Goal: Task Accomplishment & Management: Manage account settings

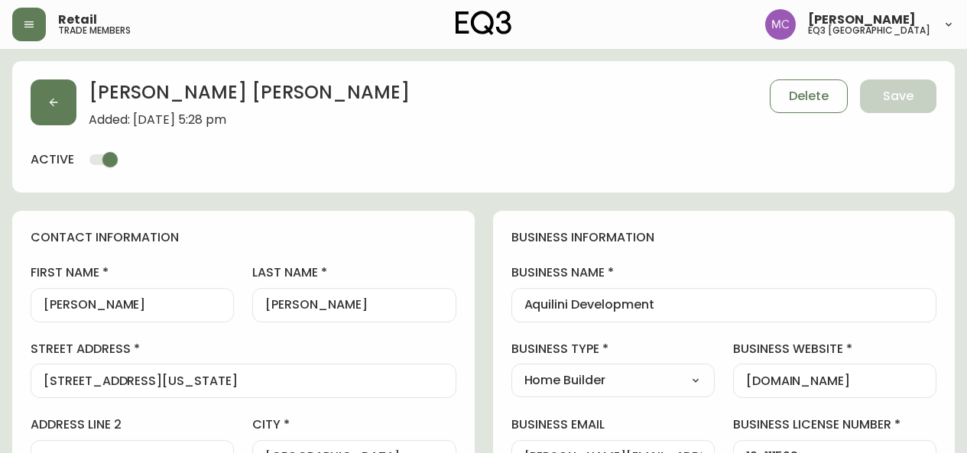
select select "BC"
select select "CA"
select select "CA_EN"
select select "Social Media"
select select "Home Builder"
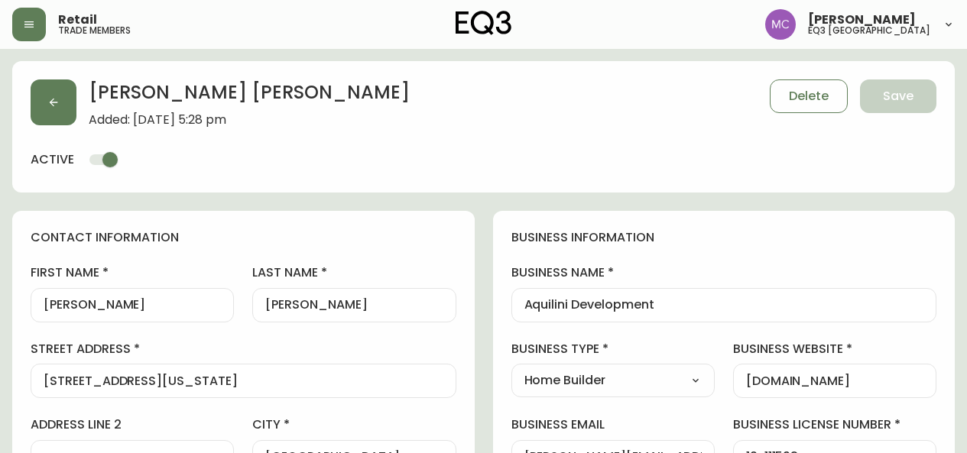
select select "cjw10z96p001r6gs00juufhhe"
select select "false"
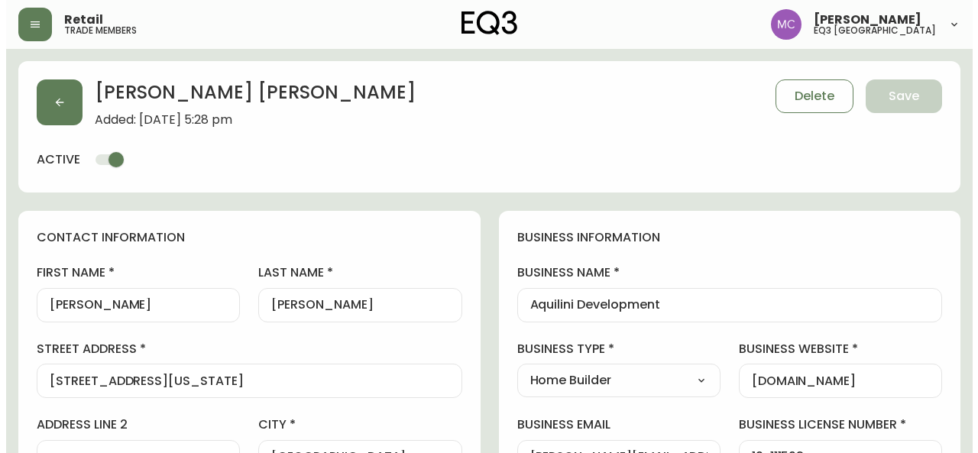
scroll to position [350, 0]
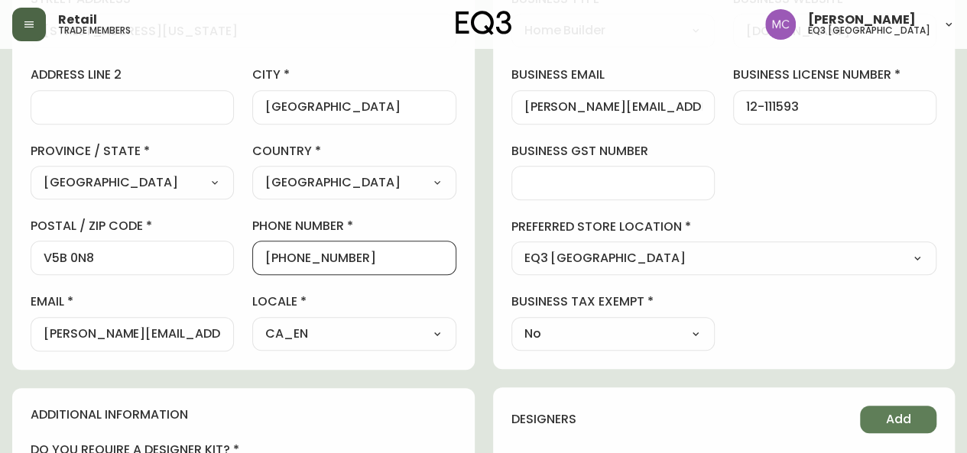
click at [43, 24] on button "button" at bounding box center [29, 25] width 34 height 34
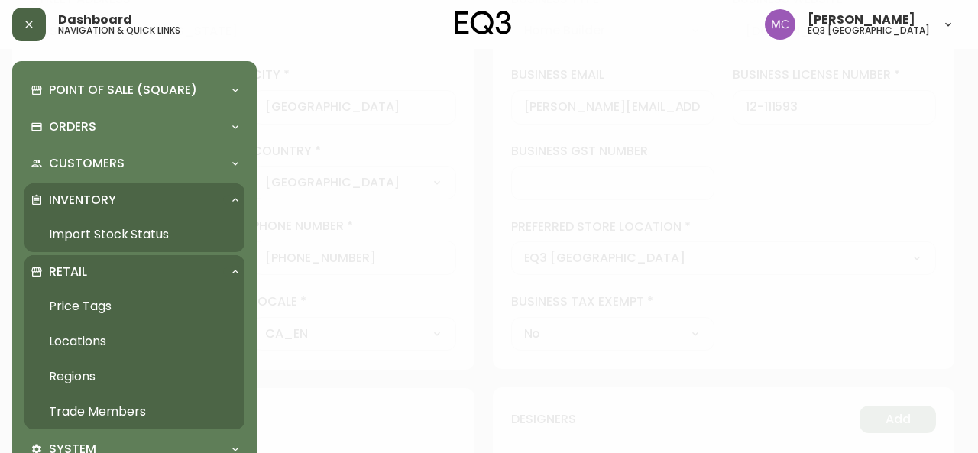
scroll to position [351, 0]
click at [121, 410] on link "Trade Members" at bounding box center [134, 411] width 220 height 35
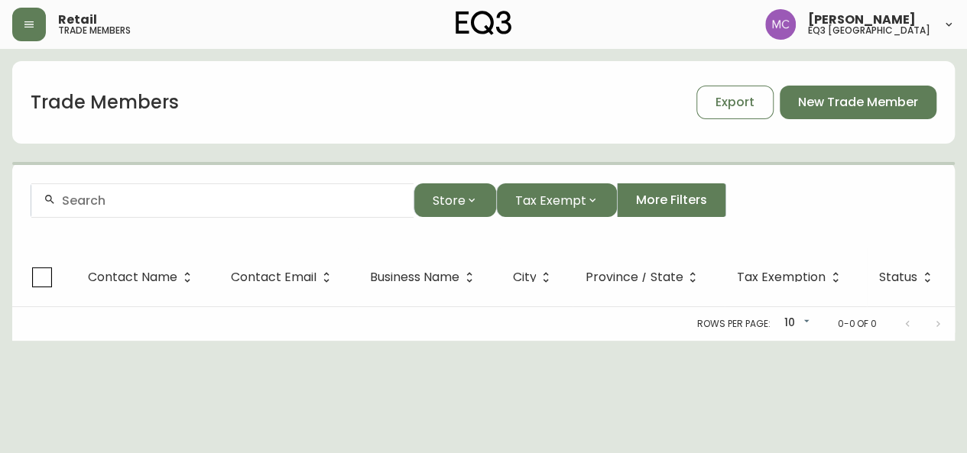
click at [152, 202] on input "text" at bounding box center [231, 200] width 339 height 15
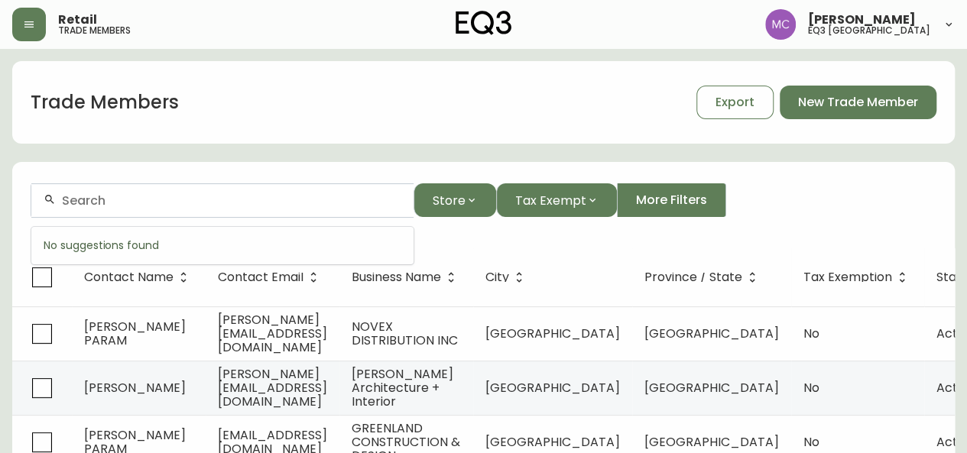
paste input "Axiom Builders Inc."
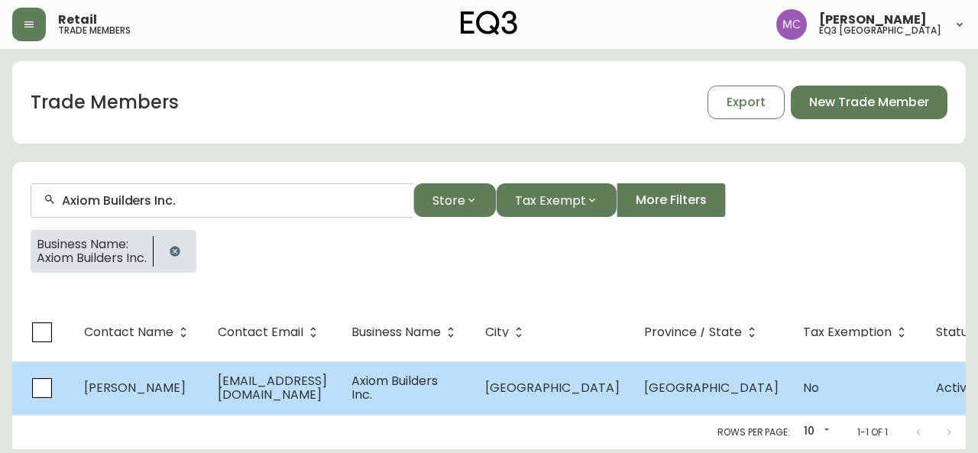
type input "Axiom Builders Inc."
click at [109, 384] on span "[PERSON_NAME]" at bounding box center [135, 388] width 102 height 18
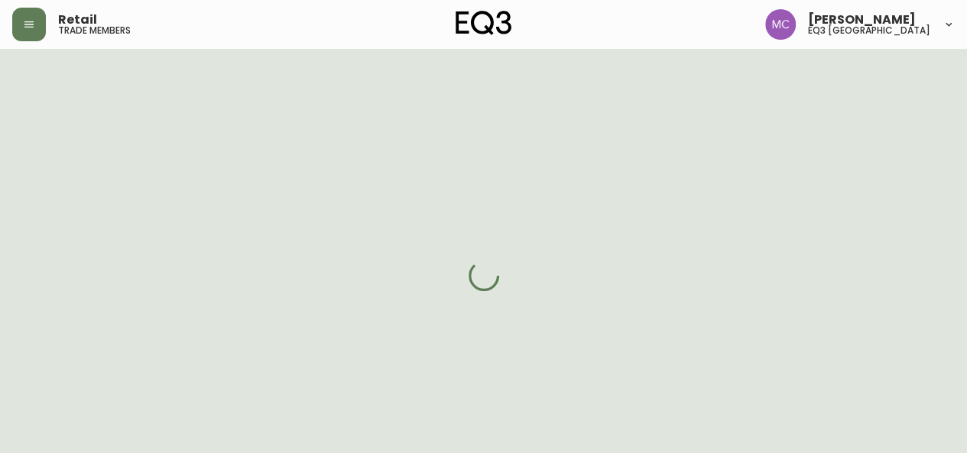
select select "BC"
select select "CA"
select select "CA_EN"
select select "Other"
select select "Contractor"
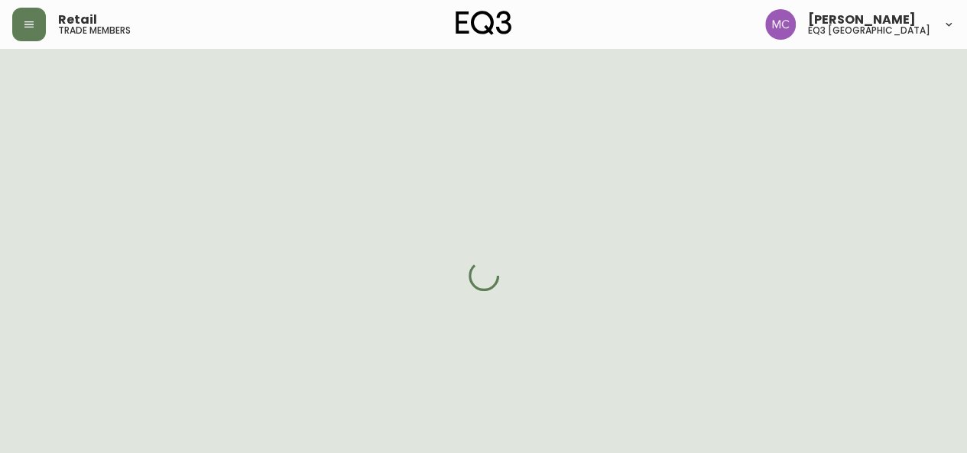
select select "false"
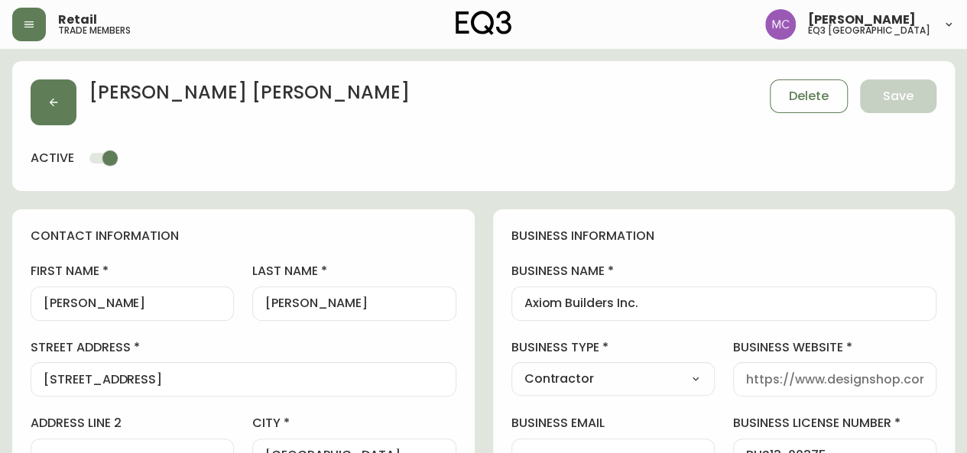
type input "EQ3 [GEOGRAPHIC_DATA]"
select select "cjw10z96p001r6gs00juufhhe"
drag, startPoint x: 105, startPoint y: 303, endPoint x: 32, endPoint y: 303, distance: 73.4
click at [32, 303] on div "[PERSON_NAME]" at bounding box center [132, 304] width 203 height 34
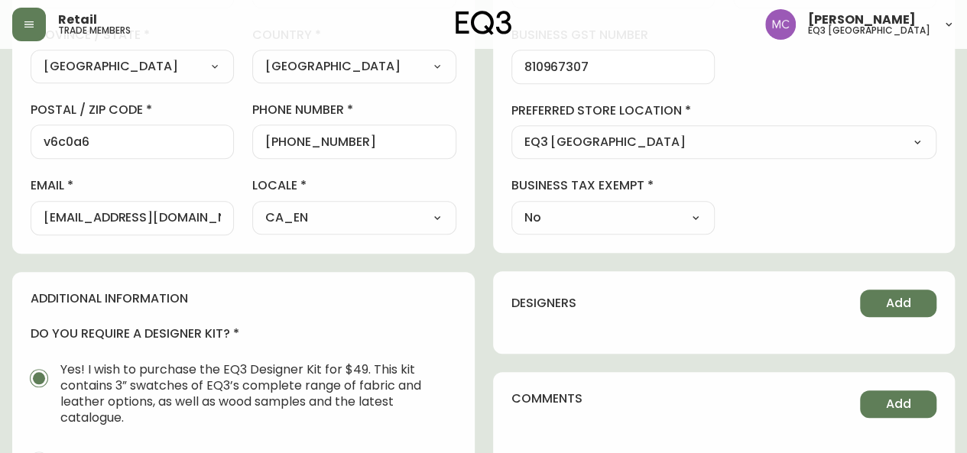
scroll to position [489, 0]
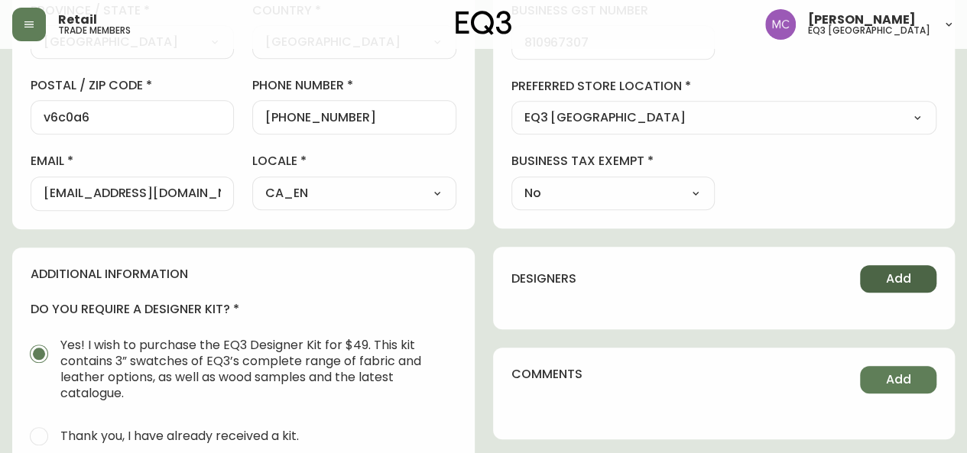
click at [893, 283] on span "Add" at bounding box center [898, 278] width 25 height 17
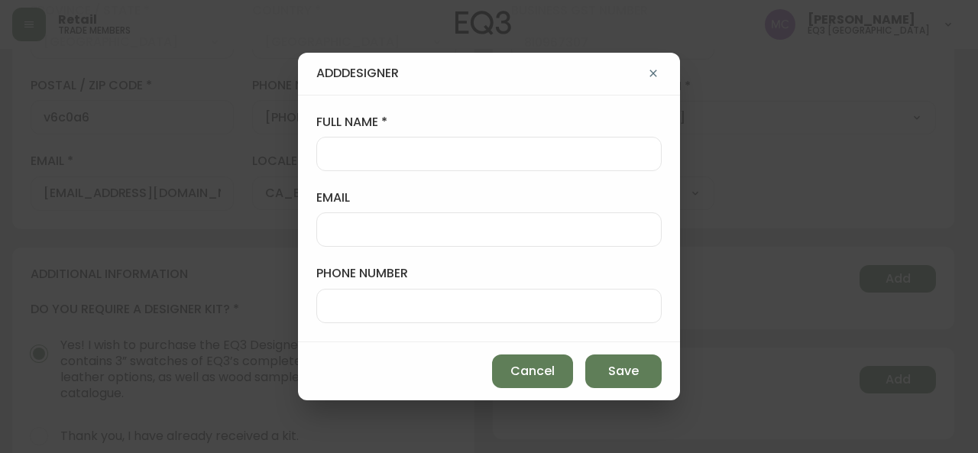
click at [349, 151] on input "full name" at bounding box center [488, 154] width 319 height 15
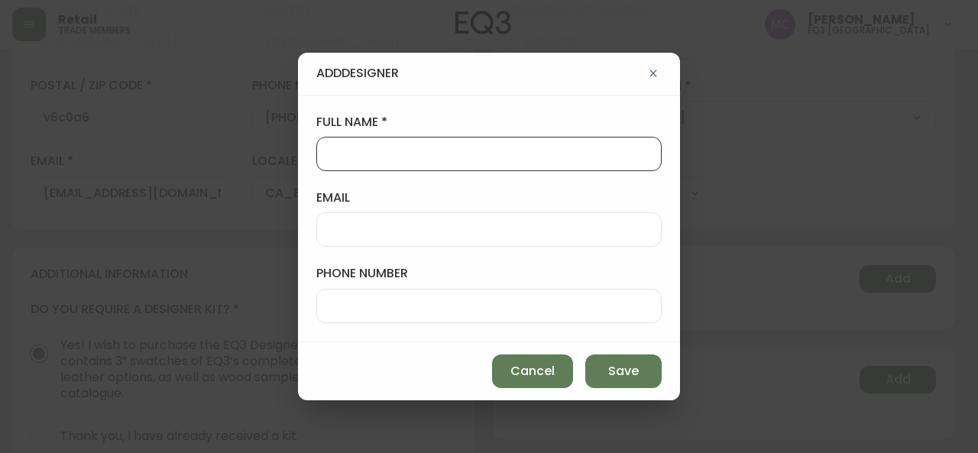
paste input "L"
click at [384, 161] on input "full name" at bounding box center [488, 154] width 319 height 15
type input "[PERSON_NAME]"
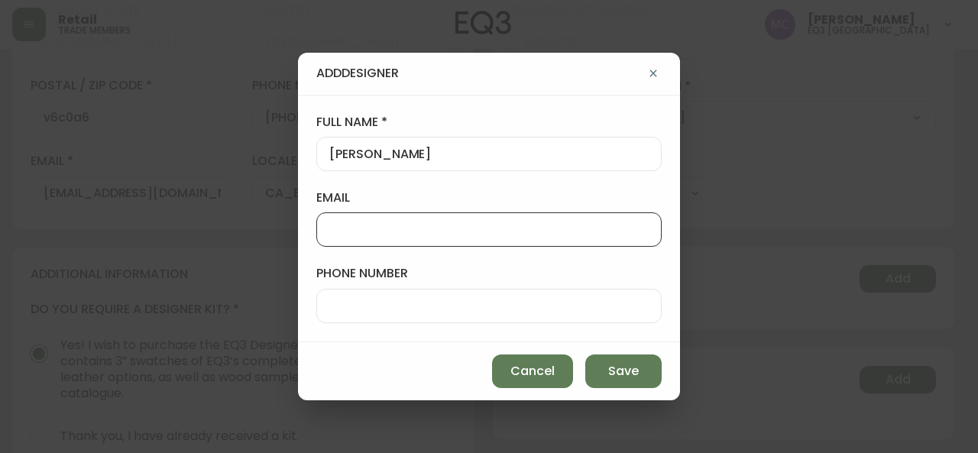
click at [349, 227] on input "email" at bounding box center [488, 229] width 319 height 15
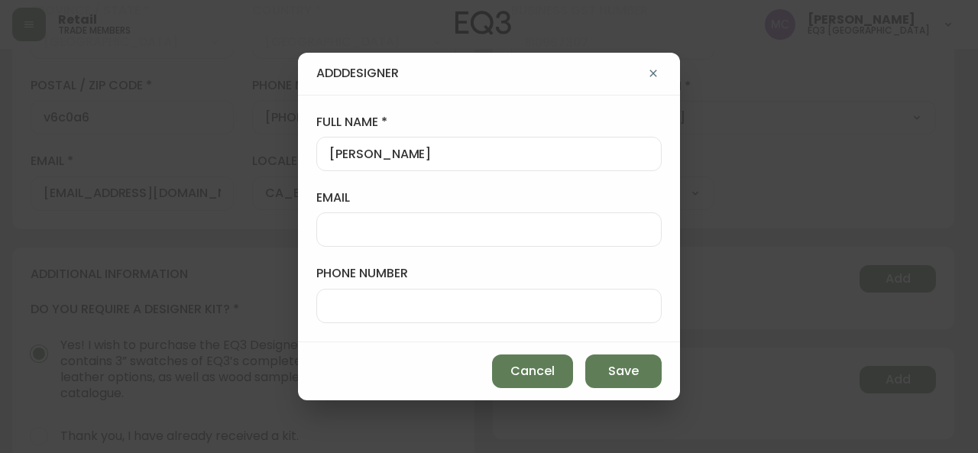
drag, startPoint x: 486, startPoint y: 70, endPoint x: 470, endPoint y: 48, distance: 27.4
click at [470, 48] on div "Add Designer full name [PERSON_NAME] email phone number Cancel Save" at bounding box center [489, 226] width 978 height 453
click at [343, 228] on input "email" at bounding box center [488, 229] width 319 height 15
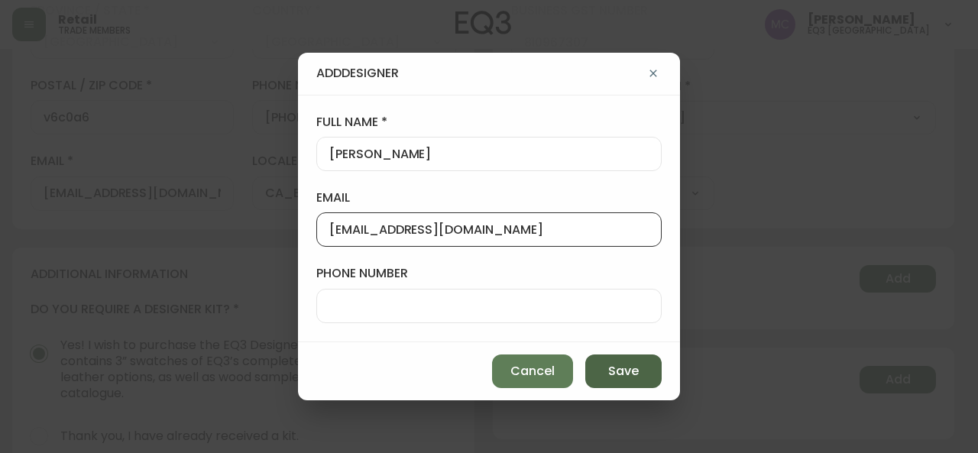
type input "[EMAIL_ADDRESS][DOMAIN_NAME]"
click at [643, 371] on button "Save" at bounding box center [623, 372] width 76 height 34
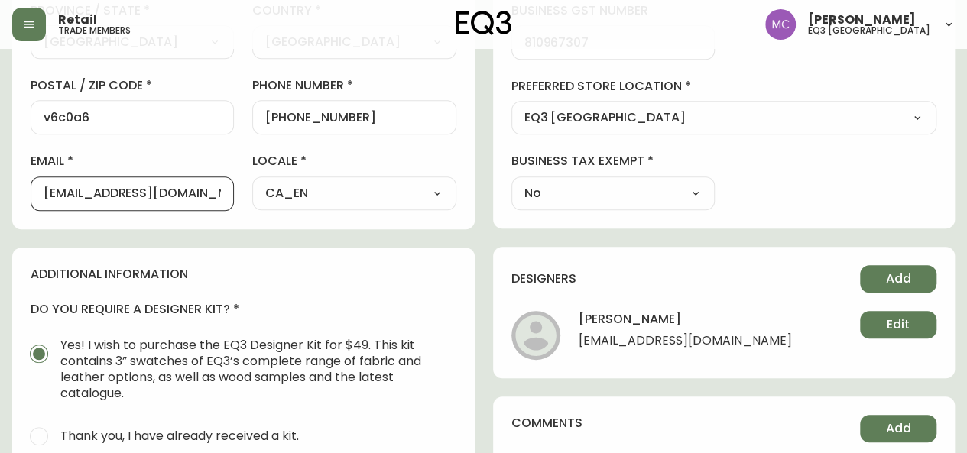
drag, startPoint x: 183, startPoint y: 190, endPoint x: 0, endPoint y: 167, distance: 184.8
click at [0, 167] on main "[PERSON_NAME] Save active contact information first name [PERSON_NAME] last nam…" at bounding box center [483, 186] width 967 height 1252
drag, startPoint x: 194, startPoint y: 192, endPoint x: 0, endPoint y: 177, distance: 194.7
click at [0, 177] on main "[PERSON_NAME] Save active contact information first name [PERSON_NAME] last nam…" at bounding box center [483, 186] width 967 height 1252
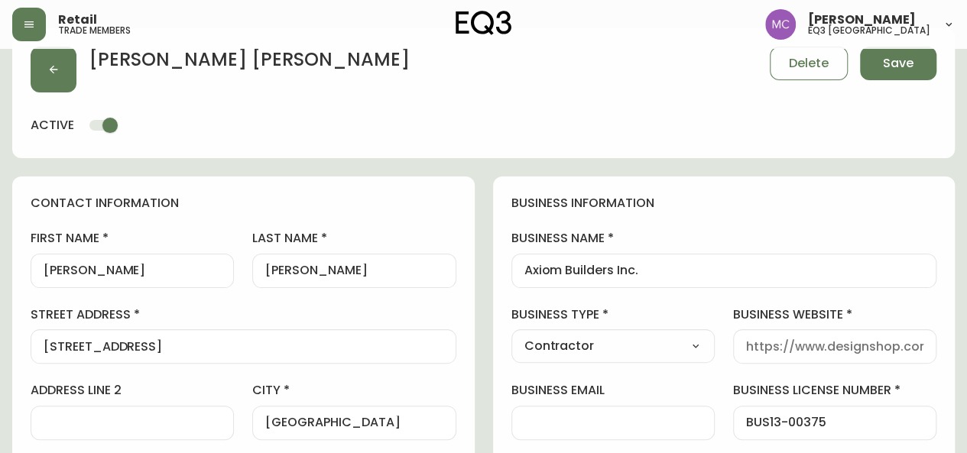
scroll to position [0, 0]
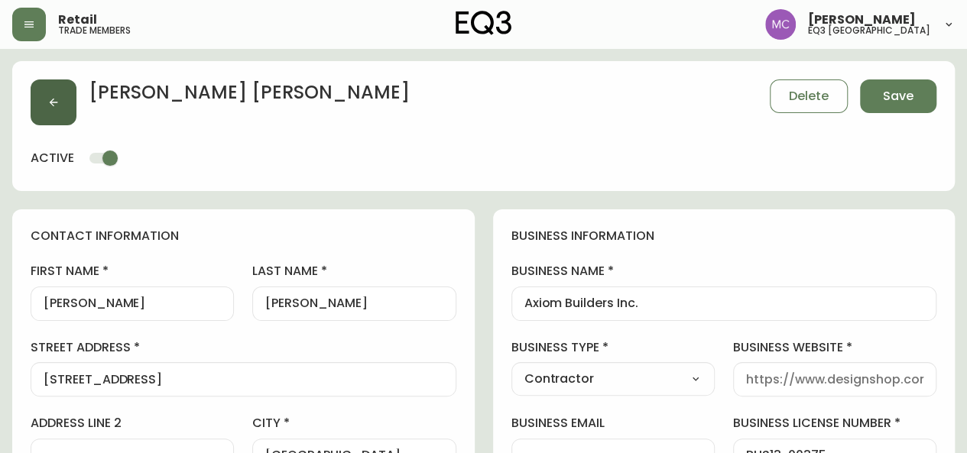
click at [37, 117] on button "button" at bounding box center [54, 102] width 46 height 46
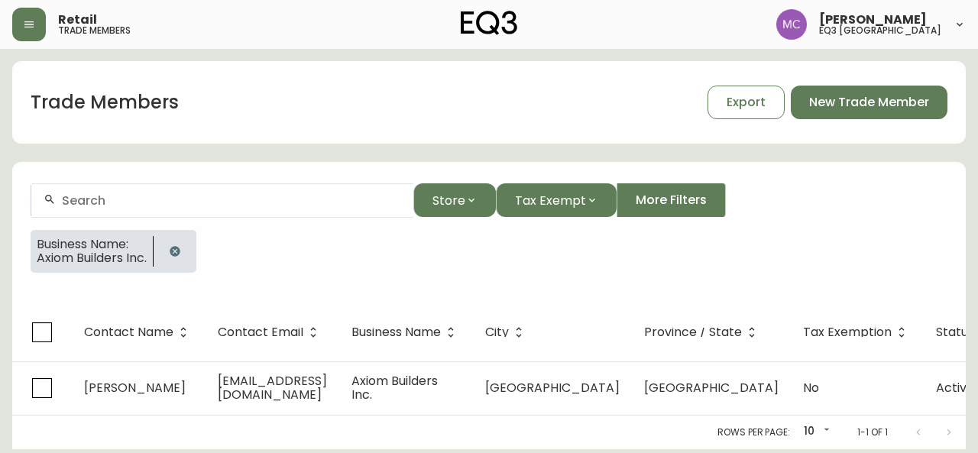
click at [169, 195] on input "text" at bounding box center [231, 200] width 339 height 15
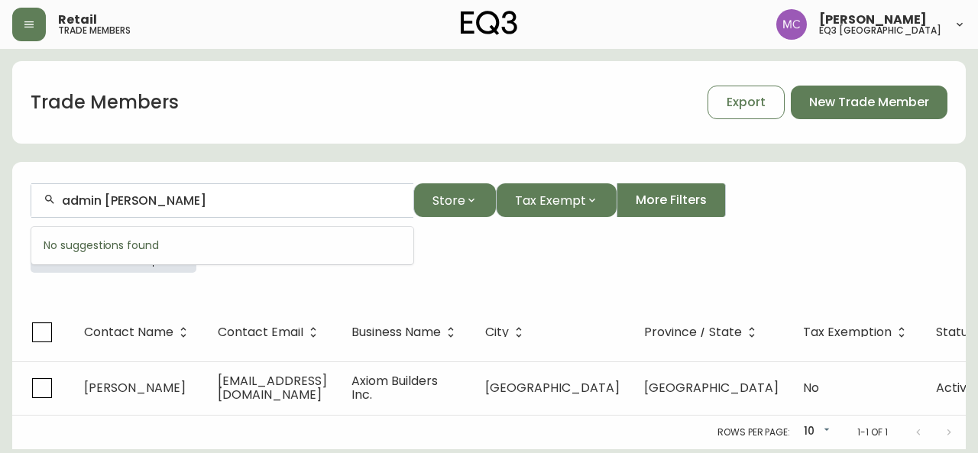
click at [102, 198] on input "admin [PERSON_NAME]" at bounding box center [231, 200] width 339 height 15
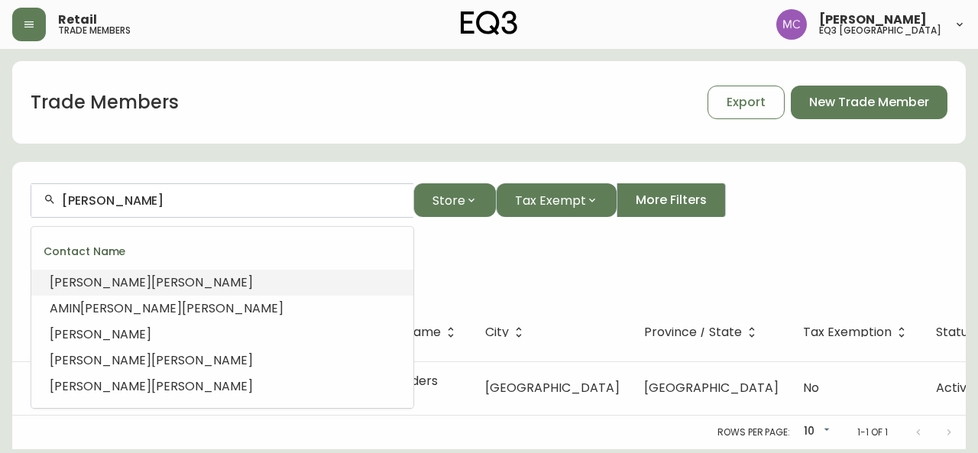
click at [107, 201] on input "[PERSON_NAME]" at bounding box center [231, 200] width 339 height 15
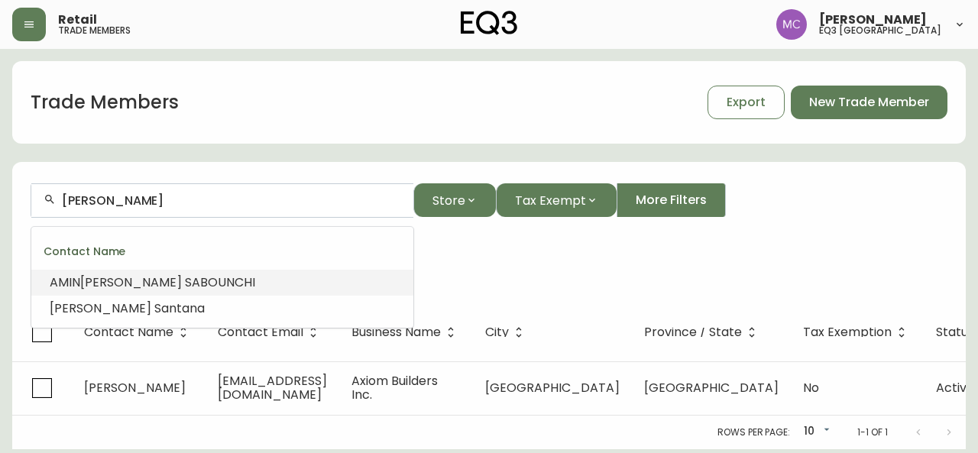
click at [185, 282] on span "S" at bounding box center [188, 283] width 7 height 18
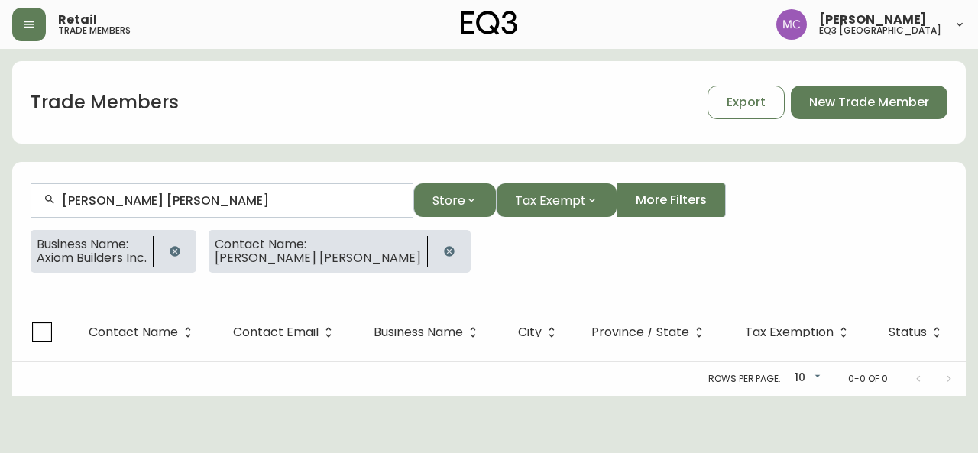
type input "[PERSON_NAME] [PERSON_NAME]"
click at [186, 251] on button "button" at bounding box center [175, 251] width 31 height 31
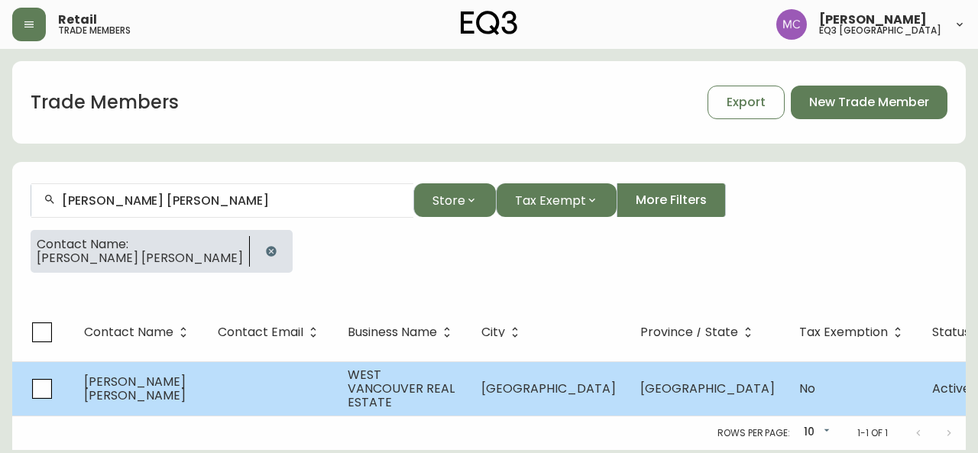
click at [410, 383] on span "WEST VANCOUVER REAL ESTATE" at bounding box center [401, 388] width 107 height 45
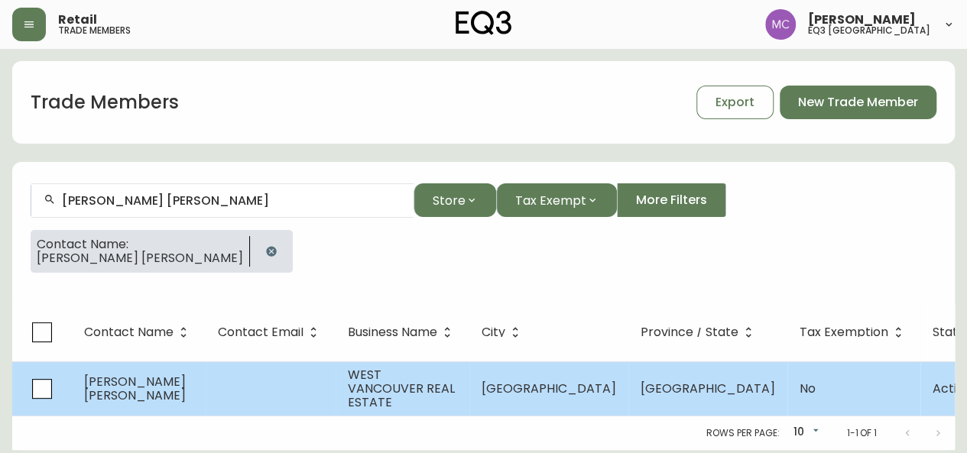
select select "BC"
select select "CA"
select select "CA_EN"
select select "Other"
select select "false"
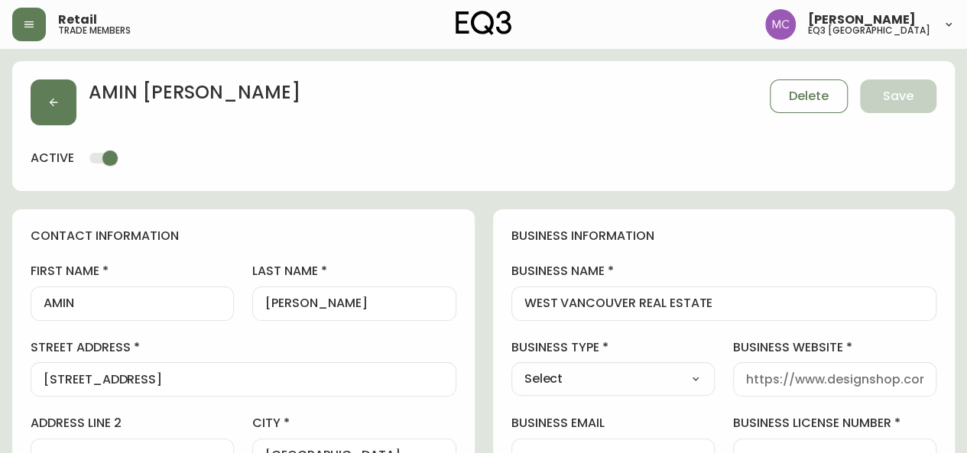
type input "EQ3 [GEOGRAPHIC_DATA]"
select select "cjw10z96p001r6gs00juufhhe"
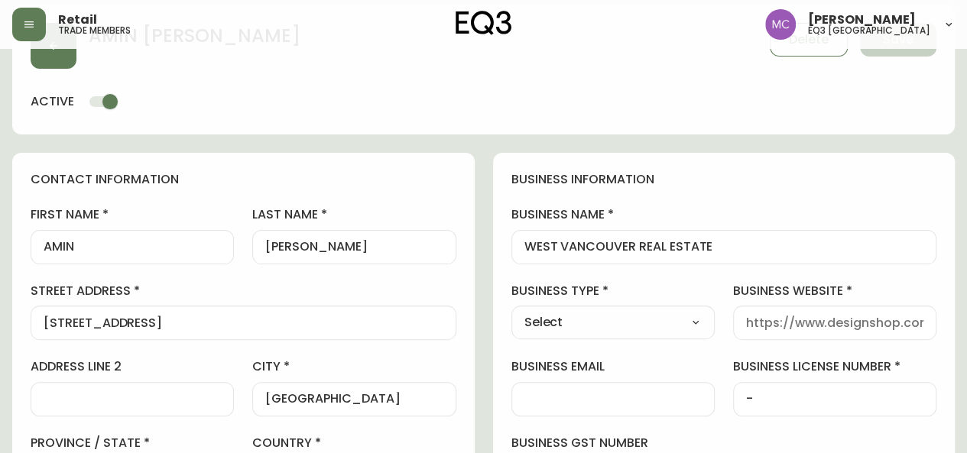
scroll to position [58, 0]
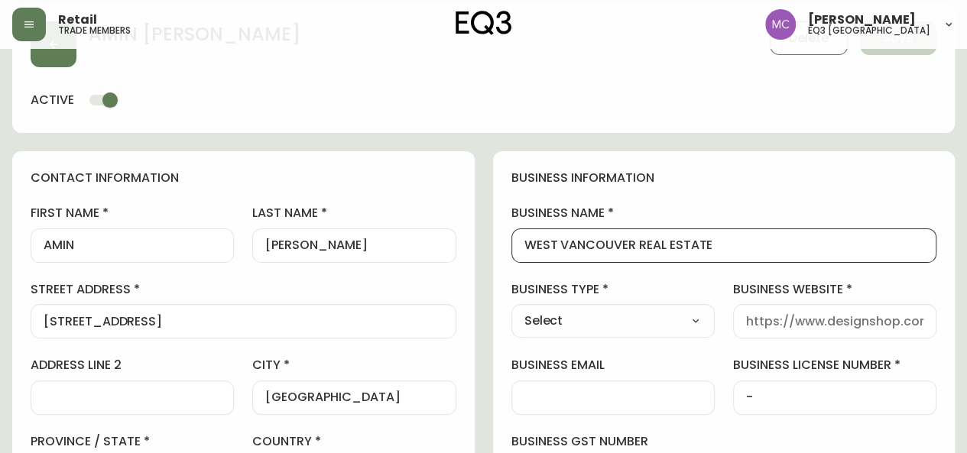
drag, startPoint x: 726, startPoint y: 246, endPoint x: 429, endPoint y: 202, distance: 299.8
click at [740, 244] on input "WEST VANCOUVER REAL ESTATE" at bounding box center [724, 245] width 400 height 15
drag, startPoint x: 740, startPoint y: 244, endPoint x: 518, endPoint y: 235, distance: 222.5
click at [518, 235] on div "WEST VANCOUVER REAL ESTATE" at bounding box center [724, 245] width 426 height 34
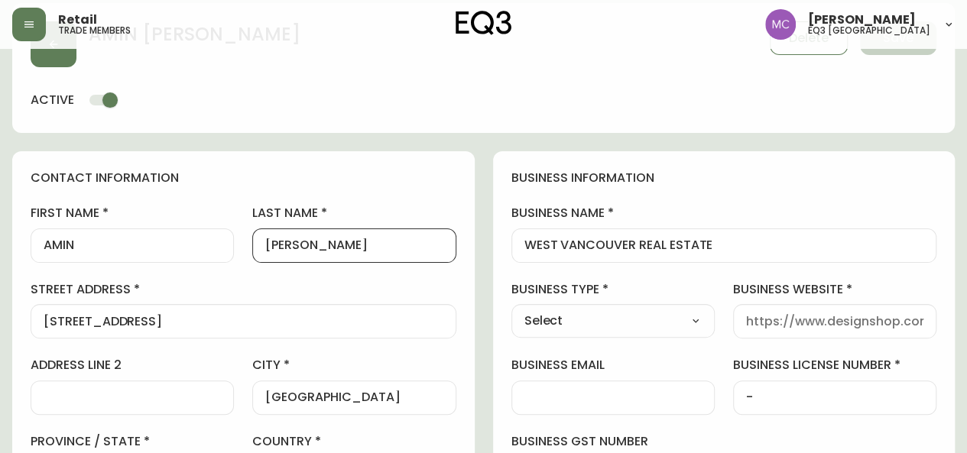
drag, startPoint x: 373, startPoint y: 248, endPoint x: 215, endPoint y: 244, distance: 157.5
click at [215, 244] on div "first name [PERSON_NAME] last name [PERSON_NAME][GEOGRAPHIC_DATA] address [STRE…" at bounding box center [244, 423] width 426 height 436
click at [109, 250] on input "AMIN" at bounding box center [132, 245] width 177 height 15
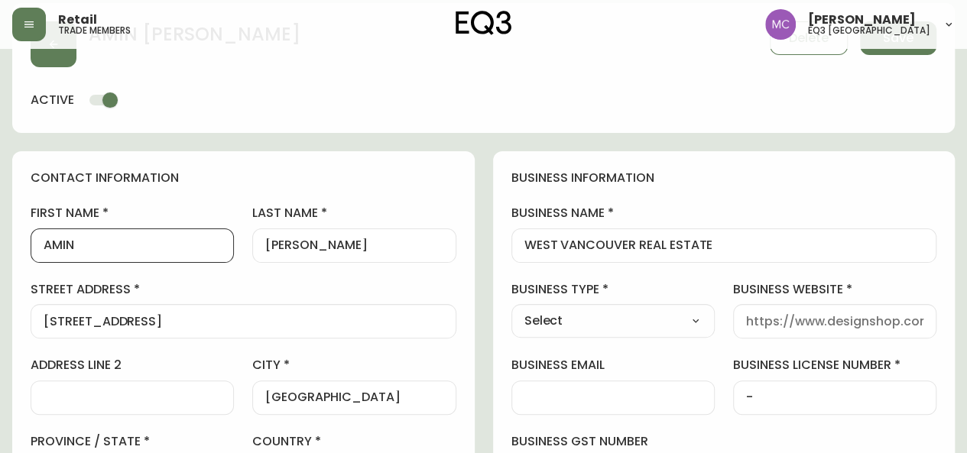
paste input "[PERSON_NAME]"
type input "[PERSON_NAME] [PERSON_NAME]"
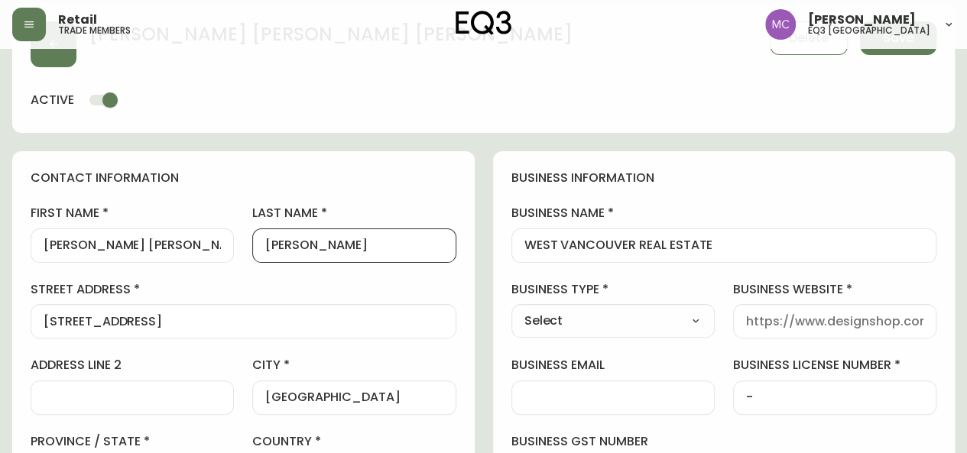
drag, startPoint x: 384, startPoint y: 245, endPoint x: 234, endPoint y: 248, distance: 149.8
click at [234, 248] on div "first name [PERSON_NAME] [PERSON_NAME] last name [PERSON_NAME][GEOGRAPHIC_DATA]…" at bounding box center [244, 423] width 426 height 436
type input "Prec"
click at [240, 293] on label "street address" at bounding box center [244, 289] width 426 height 17
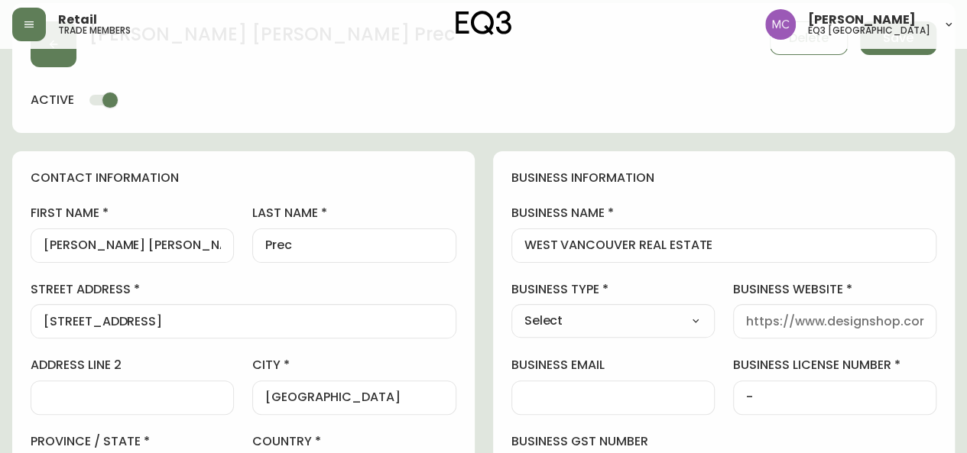
click at [240, 314] on input "[STREET_ADDRESS]" at bounding box center [244, 321] width 400 height 15
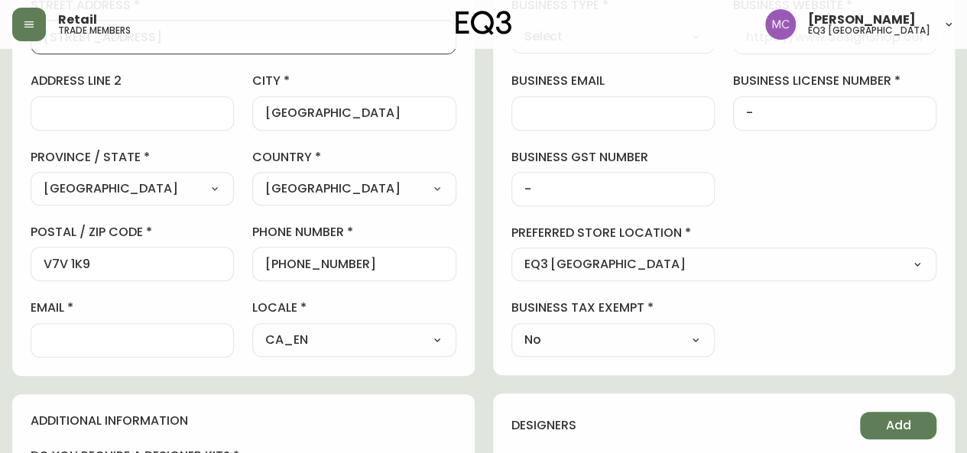
scroll to position [344, 0]
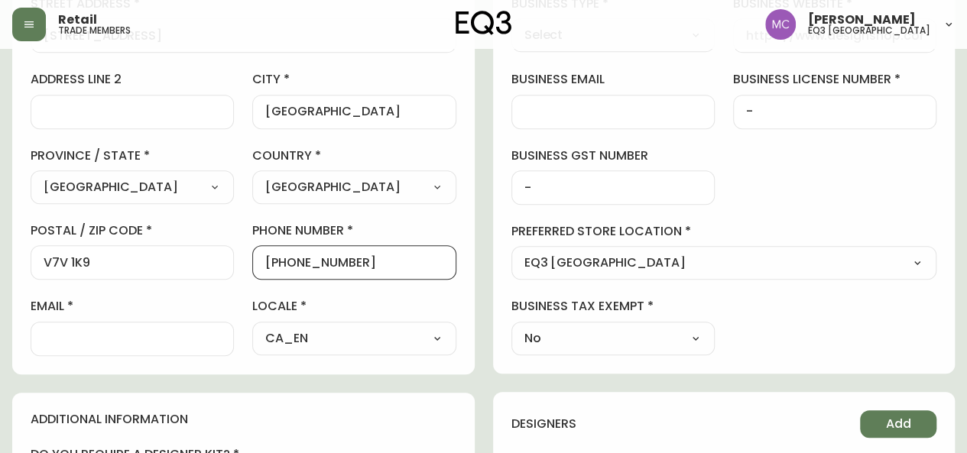
drag, startPoint x: 358, startPoint y: 258, endPoint x: 274, endPoint y: 259, distance: 84.1
click at [274, 259] on input "[PHONE_NUMBER]" at bounding box center [353, 262] width 177 height 15
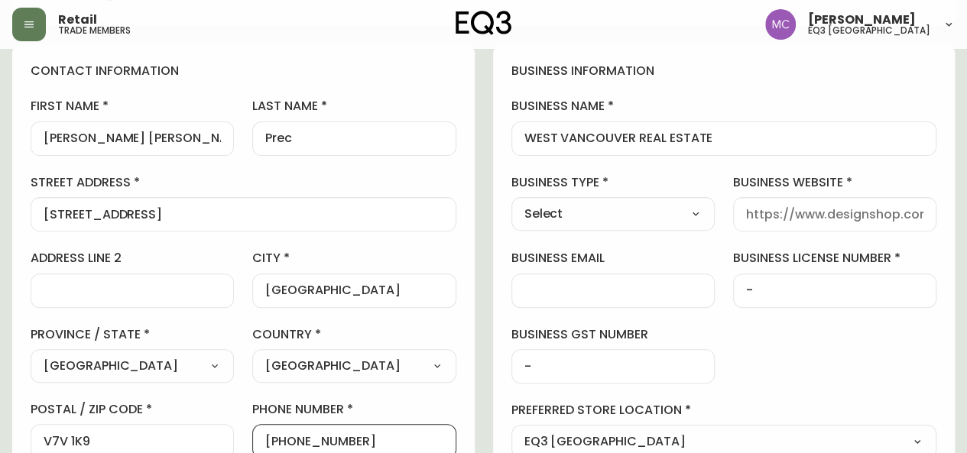
scroll to position [150, 0]
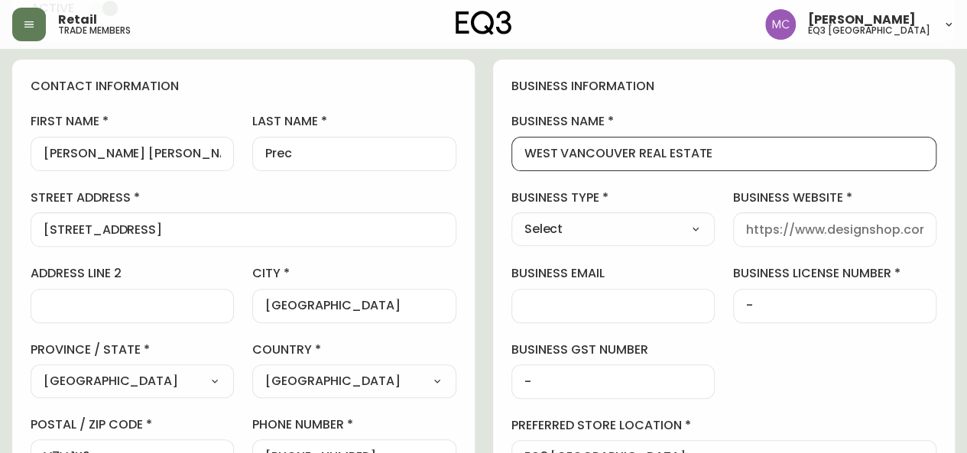
click at [746, 157] on input "WEST VANCOUVER REAL ESTATE" at bounding box center [724, 154] width 400 height 15
type input "WEST VANCOUVER REAL ESTATE-Royal Lepage"
click at [697, 228] on select "Select Interior Designer Architect Home Builder Contractor Real Estate Agent Ho…" at bounding box center [612, 229] width 203 height 23
select select "Real Estate Agent"
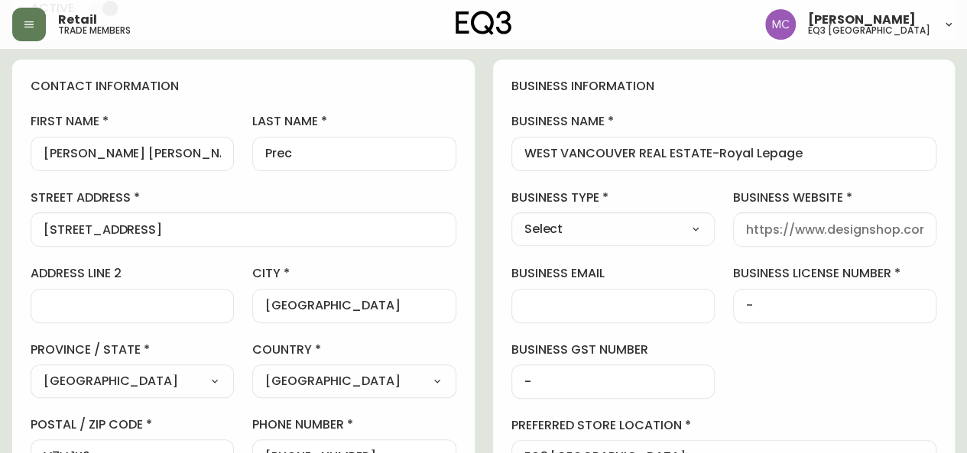
click at [511, 218] on select "Select Interior Designer Architect Home Builder Contractor Real Estate Agent Ho…" at bounding box center [612, 229] width 203 height 23
type input "Real Estate Agent"
click at [802, 228] on input "business website" at bounding box center [834, 229] width 177 height 15
click at [720, 279] on div "business information business name [GEOGRAPHIC_DATA] ESTATE-Royal Lepage busine…" at bounding box center [724, 314] width 462 height 508
click at [776, 225] on input "business website" at bounding box center [834, 229] width 177 height 15
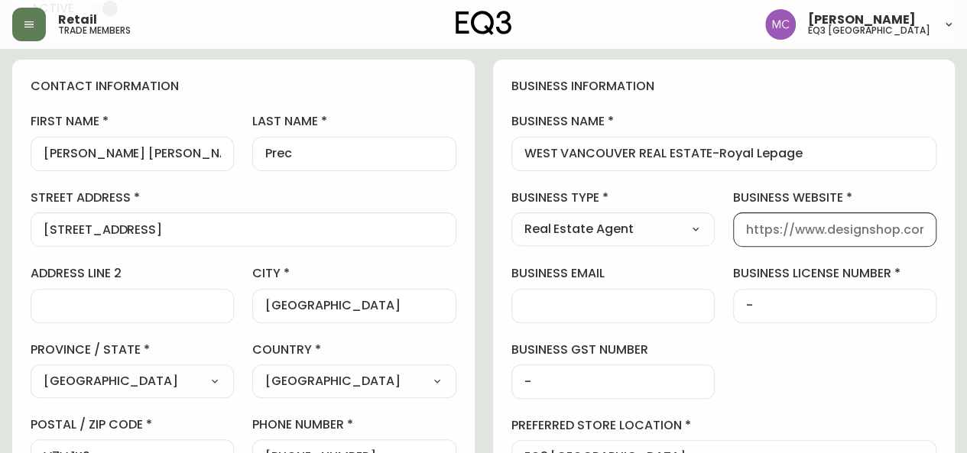
click at [776, 234] on input "business website" at bounding box center [834, 229] width 177 height 15
paste input "[URL][DOMAIN_NAME][PERSON_NAME]"
click at [776, 234] on input "[URL][DOMAIN_NAME][PERSON_NAME]" at bounding box center [834, 229] width 177 height 15
type input "[URL][DOMAIN_NAME][PERSON_NAME]"
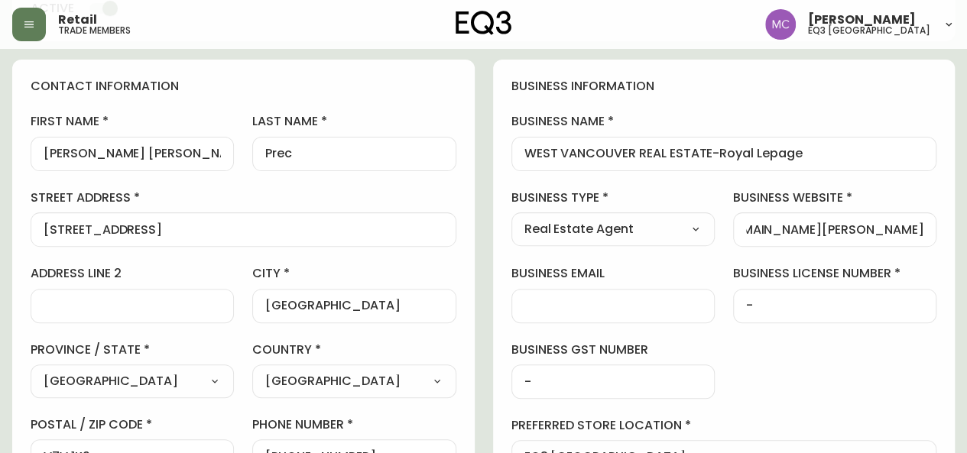
click at [504, 316] on div "business information business name [GEOGRAPHIC_DATA] ESTATE-Royal Lepage busine…" at bounding box center [724, 314] width 462 height 508
click at [536, 300] on input "business email" at bounding box center [612, 306] width 177 height 15
paste input "[PERSON_NAME] ARCHITECT INC"
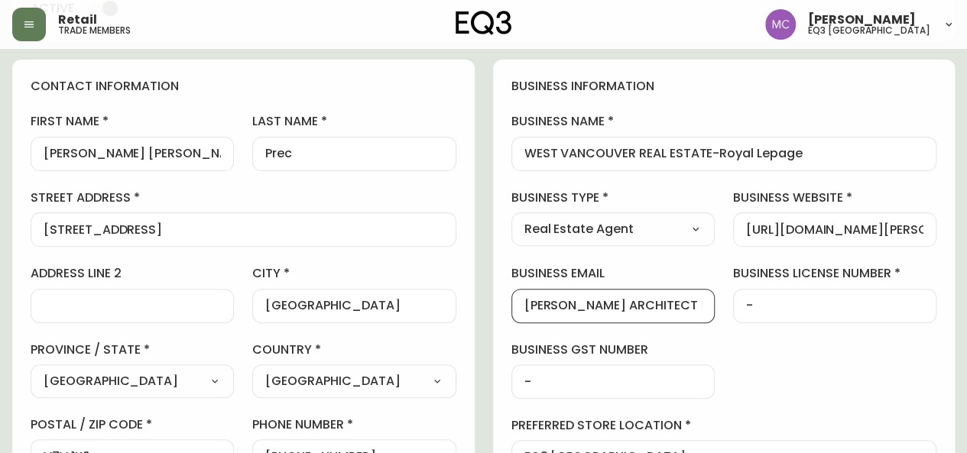
scroll to position [0, 6]
type input "[PERSON_NAME] ARCHITECT INC"
drag, startPoint x: 710, startPoint y: 305, endPoint x: 499, endPoint y: 287, distance: 211.6
click at [499, 287] on div "business information business name [GEOGRAPHIC_DATA] ESTATE-Royal Lepage busine…" at bounding box center [724, 314] width 462 height 508
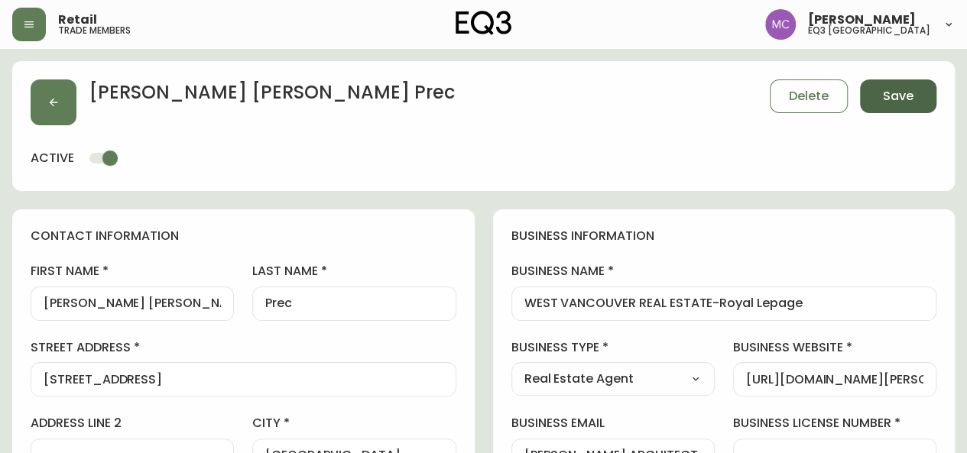
click at [896, 105] on button "Save" at bounding box center [898, 96] width 76 height 34
click at [920, 99] on button "Save" at bounding box center [898, 96] width 76 height 34
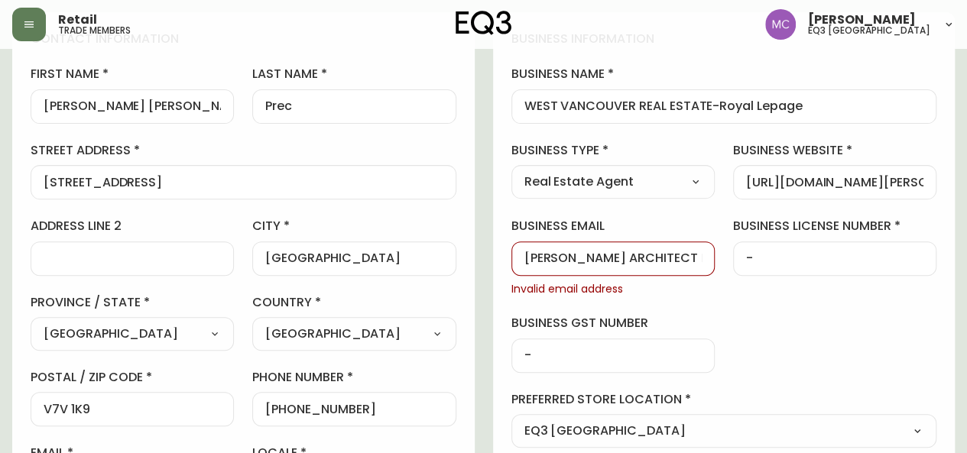
scroll to position [199, 0]
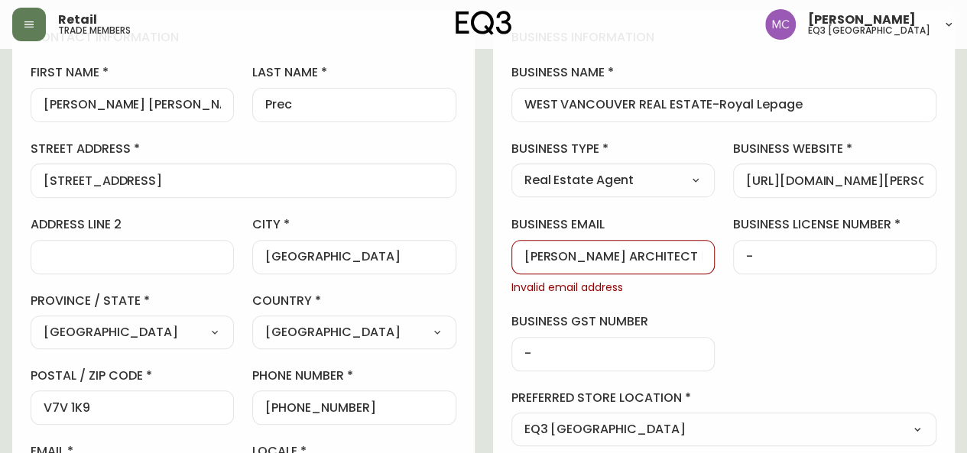
click at [695, 274] on div "business email [PERSON_NAME] ARCHITECT INC [PERSON_NAME] email address" at bounding box center [612, 255] width 203 height 79
click at [607, 263] on div "[PERSON_NAME] ARCHITECT INC" at bounding box center [612, 257] width 203 height 34
drag, startPoint x: 699, startPoint y: 254, endPoint x: 390, endPoint y: 213, distance: 312.2
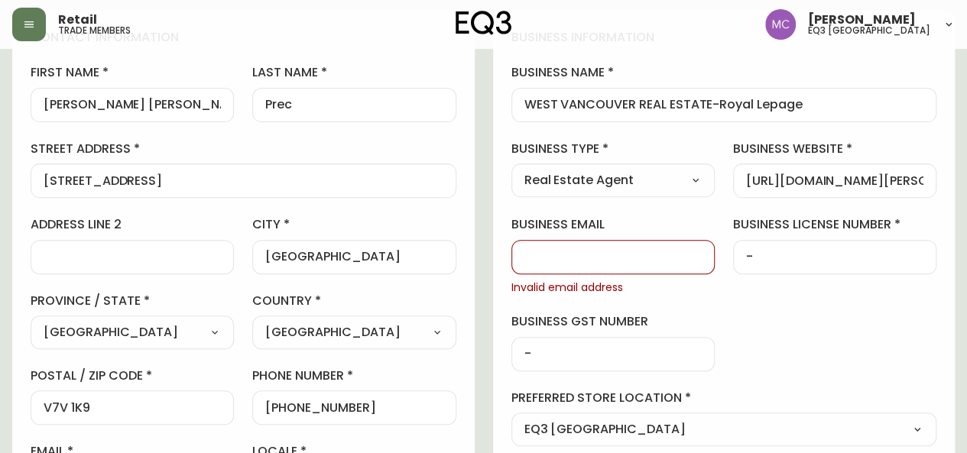
paste input "[EMAIL_ADDRESS][DOMAIN_NAME]"
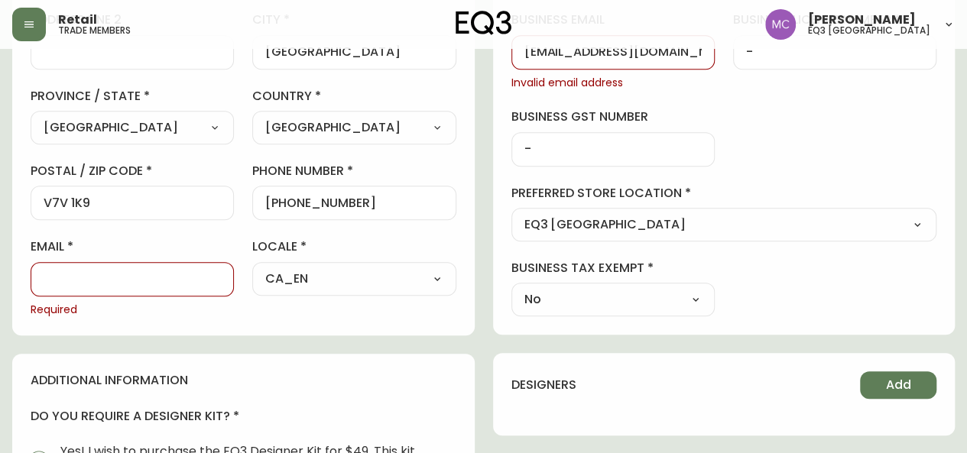
scroll to position [407, 0]
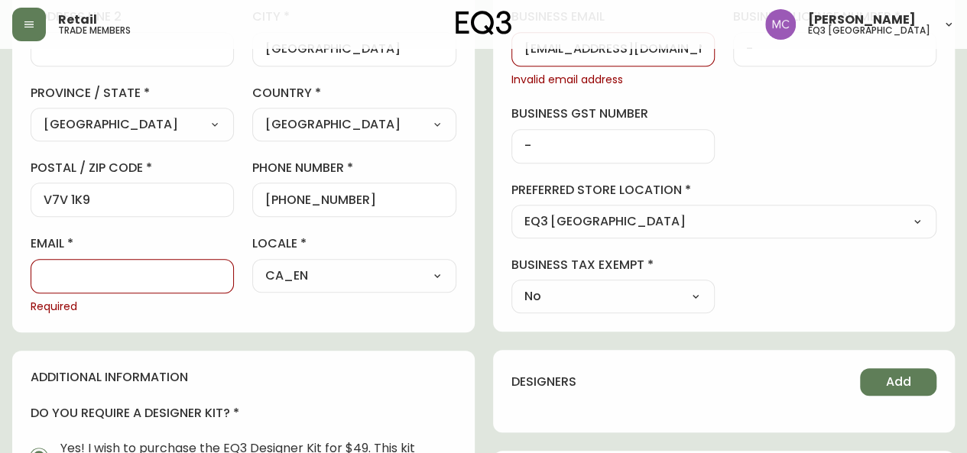
type input "[EMAIL_ADDRESS][DOMAIN_NAME]"
click at [120, 287] on div at bounding box center [132, 276] width 203 height 34
paste input "[EMAIL_ADDRESS][DOMAIN_NAME]"
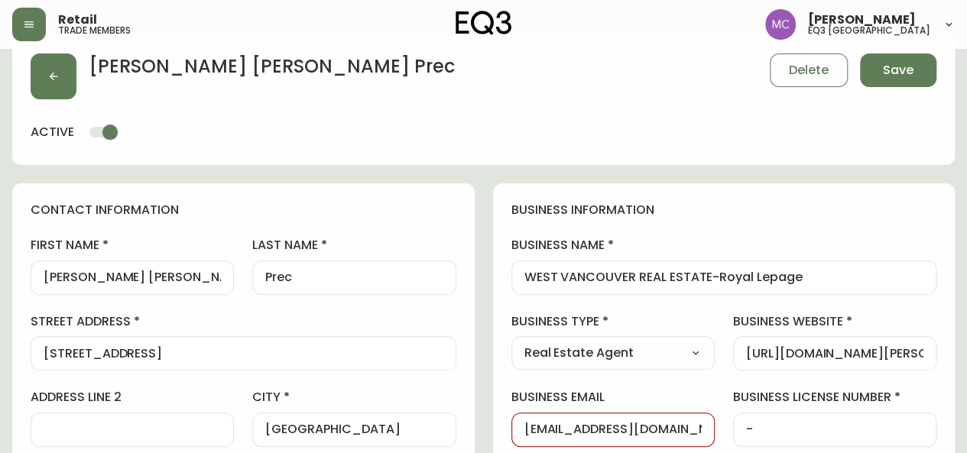
scroll to position [23, 0]
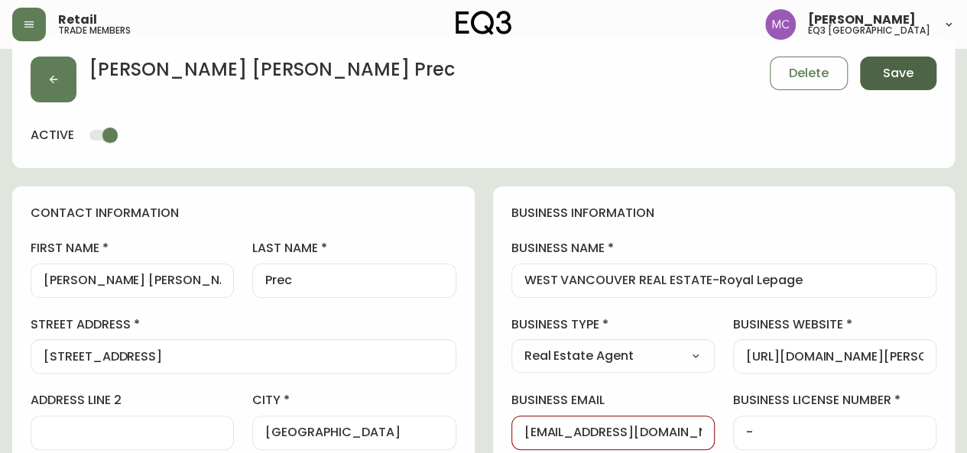
type input "[EMAIL_ADDRESS][DOMAIN_NAME]"
click at [876, 71] on button "Save" at bounding box center [898, 74] width 76 height 34
select select
type input "Other"
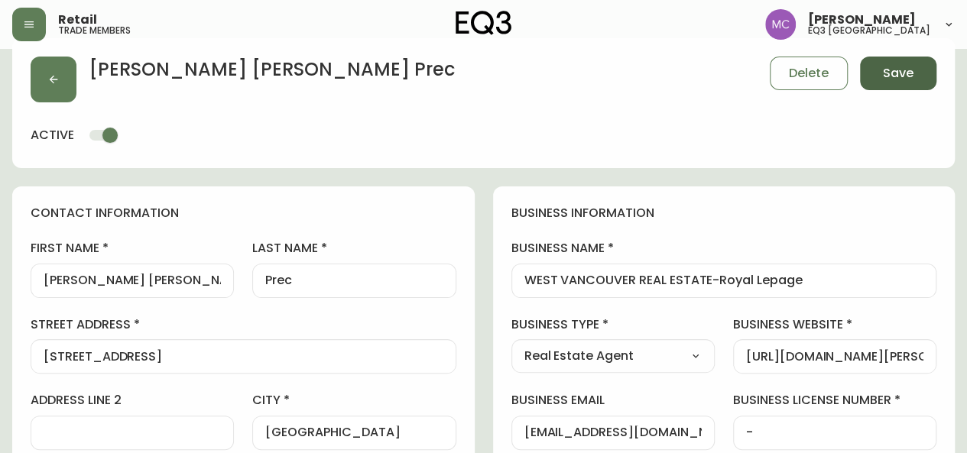
select select "Other"
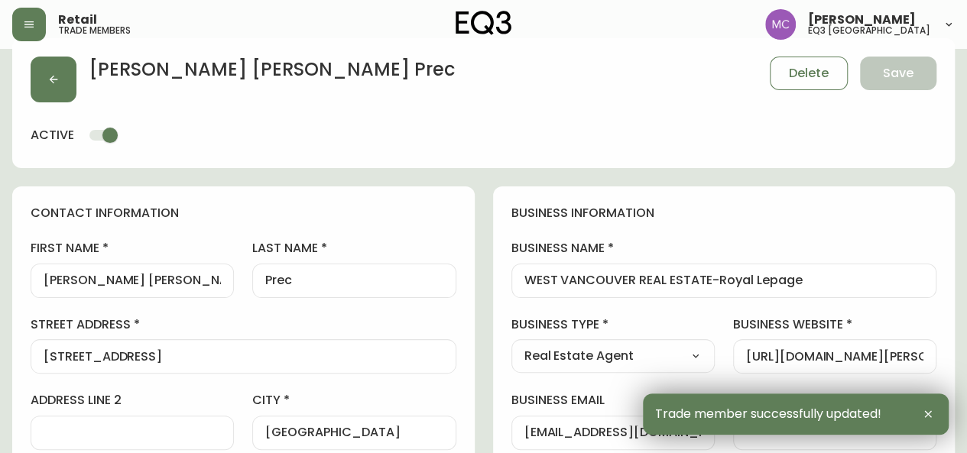
click at [876, 71] on div "[PERSON_NAME] [PERSON_NAME] Prec Delete Save" at bounding box center [483, 80] width 905 height 46
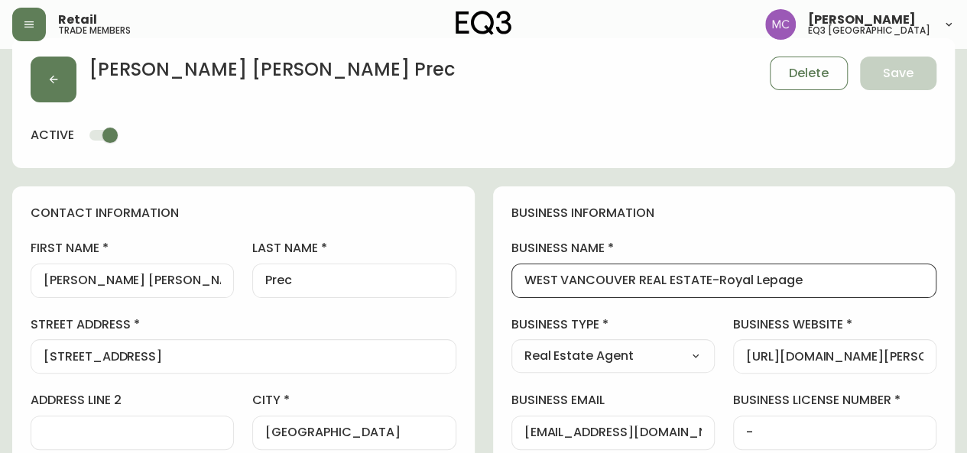
drag, startPoint x: 712, startPoint y: 275, endPoint x: 517, endPoint y: 269, distance: 195.7
click at [517, 269] on div "WEST VANCOUVER REAL ESTATE-Royal Lepage" at bounding box center [724, 281] width 426 height 34
click at [718, 281] on input "Exclusive Collection-Royal Lepage" at bounding box center [724, 281] width 400 height 15
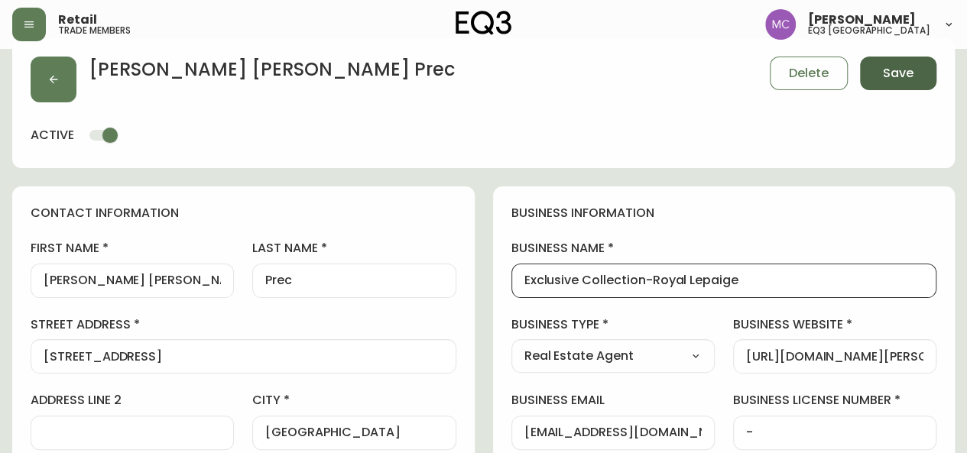
type input "Exclusive Collection-Royal Lepaige"
click at [892, 76] on span "Save" at bounding box center [898, 73] width 31 height 17
select select
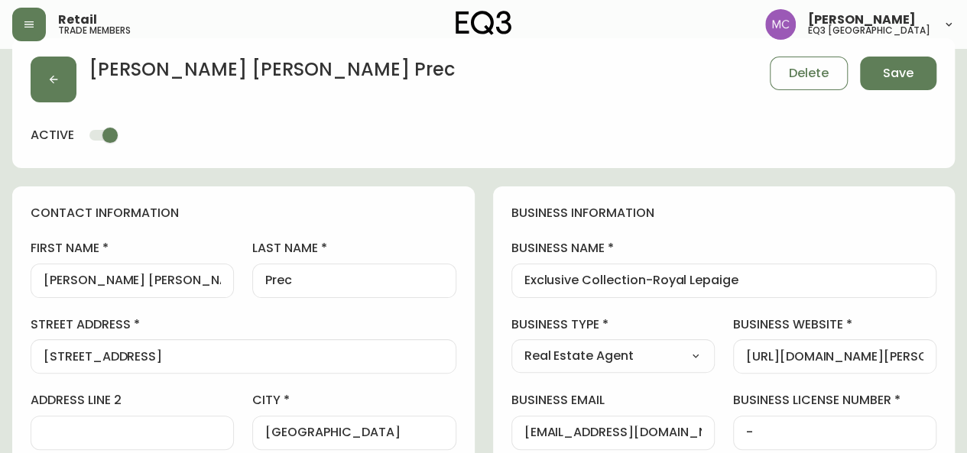
type input "Other"
select select "Other"
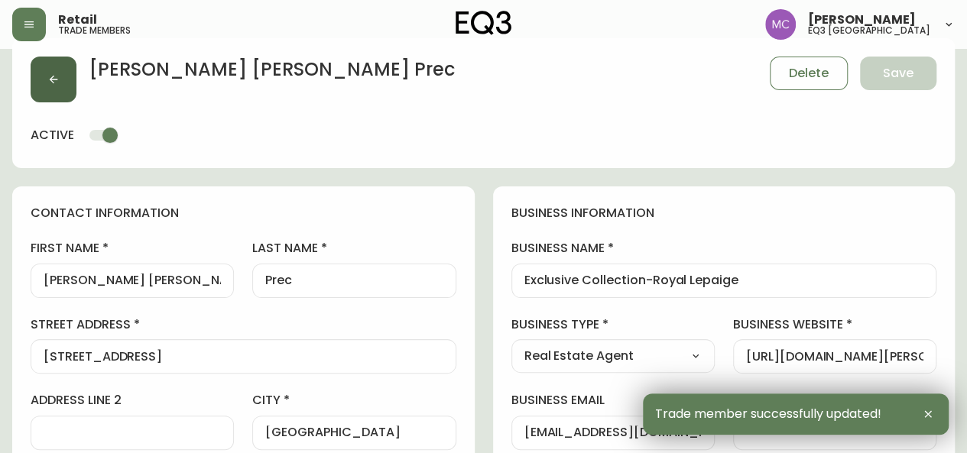
click at [44, 70] on button "button" at bounding box center [54, 80] width 46 height 46
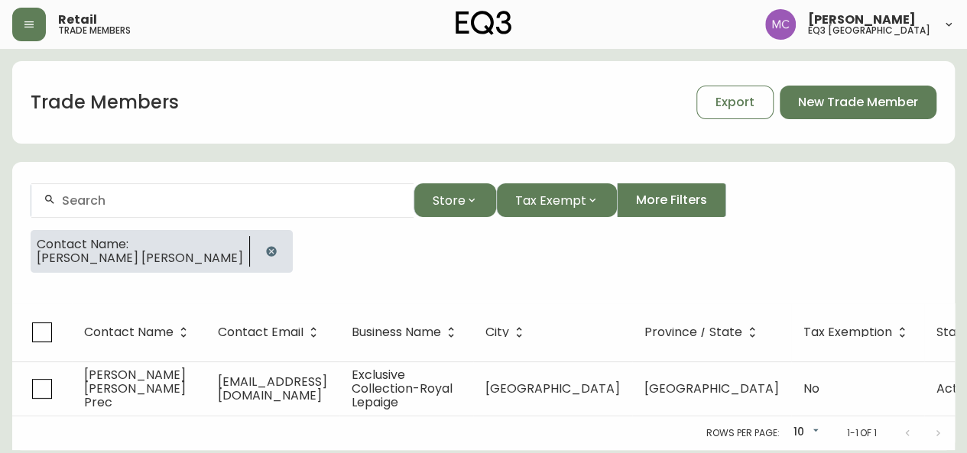
click at [106, 195] on input "text" at bounding box center [231, 200] width 339 height 15
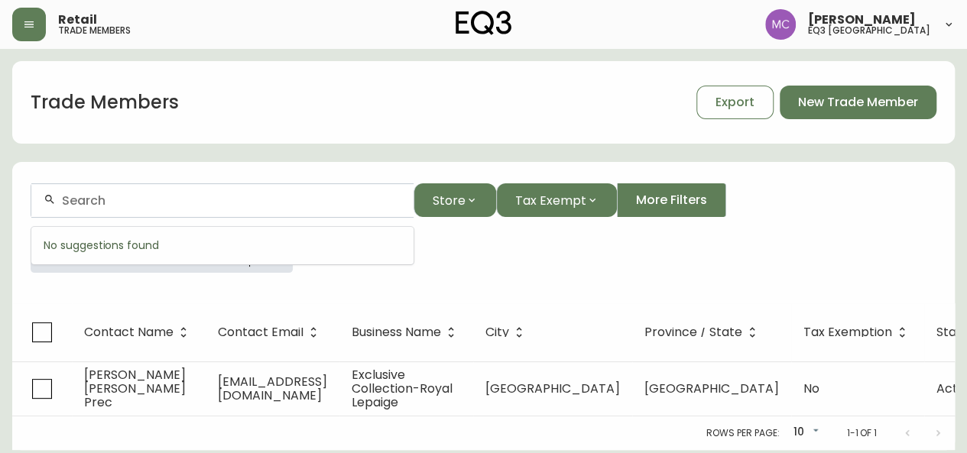
click at [176, 209] on div at bounding box center [222, 200] width 382 height 34
click at [220, 277] on div "Contact Name: [PERSON_NAME] [PERSON_NAME]" at bounding box center [483, 257] width 905 height 55
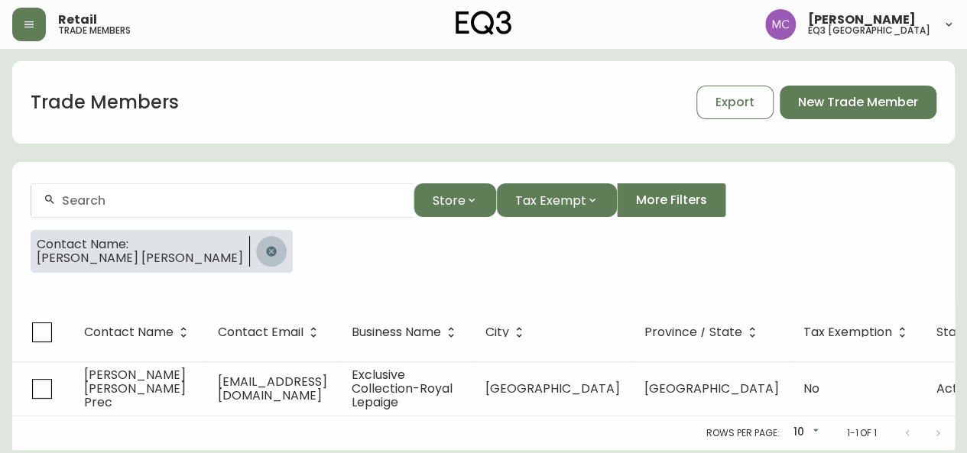
click at [266, 248] on icon "button" at bounding box center [271, 251] width 10 height 10
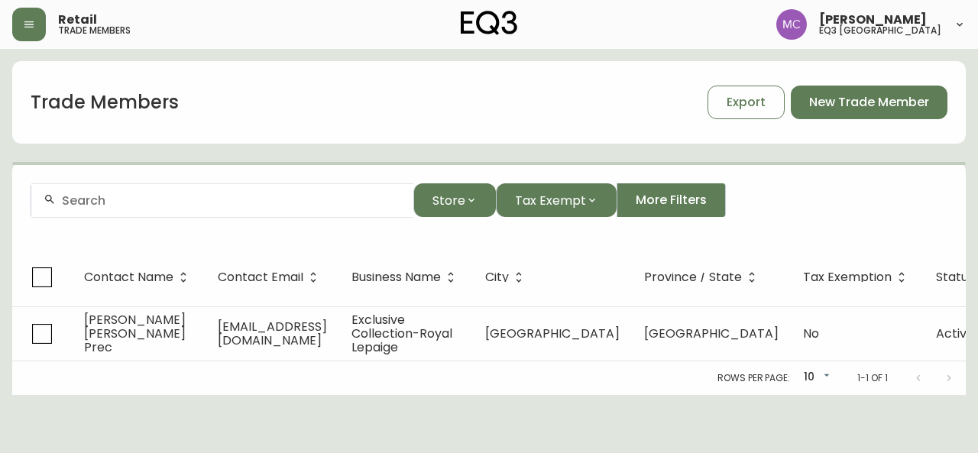
click at [160, 199] on input "text" at bounding box center [231, 200] width 339 height 15
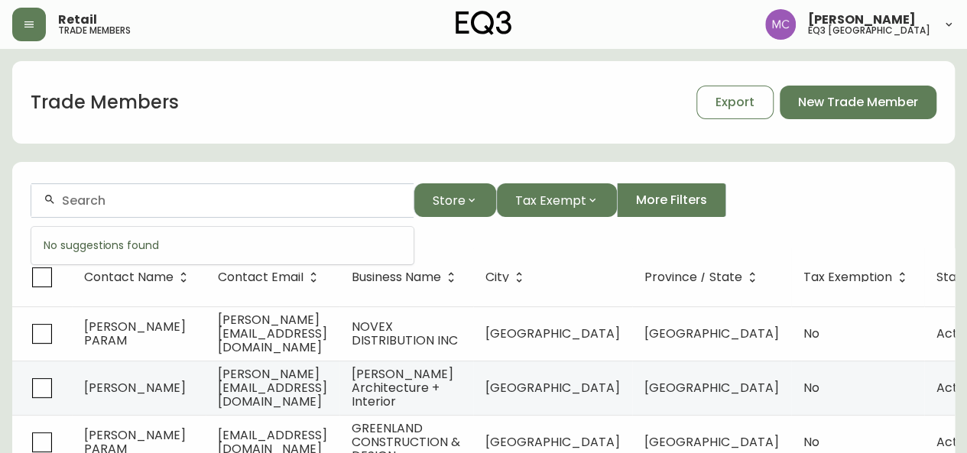
paste input "CHARIS DESIGN INC."
type input "CHARIS DESIGN INC."
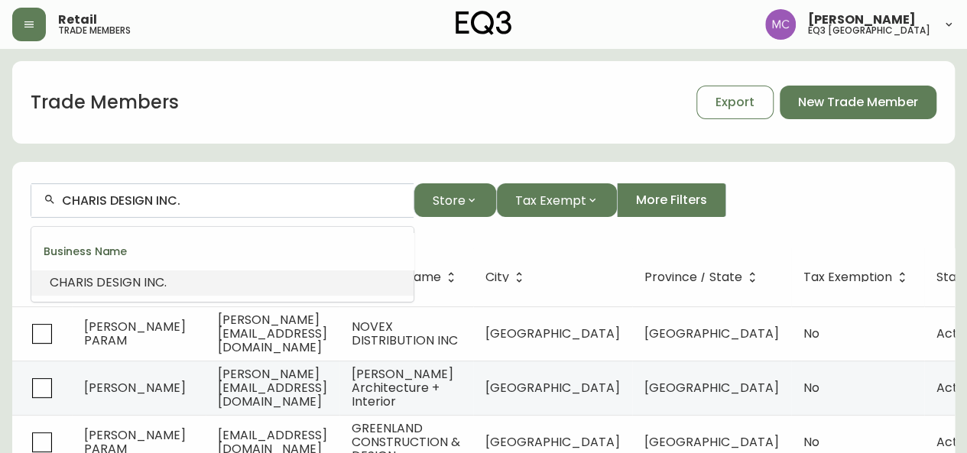
click at [131, 290] on span "DESIGN" at bounding box center [118, 283] width 44 height 18
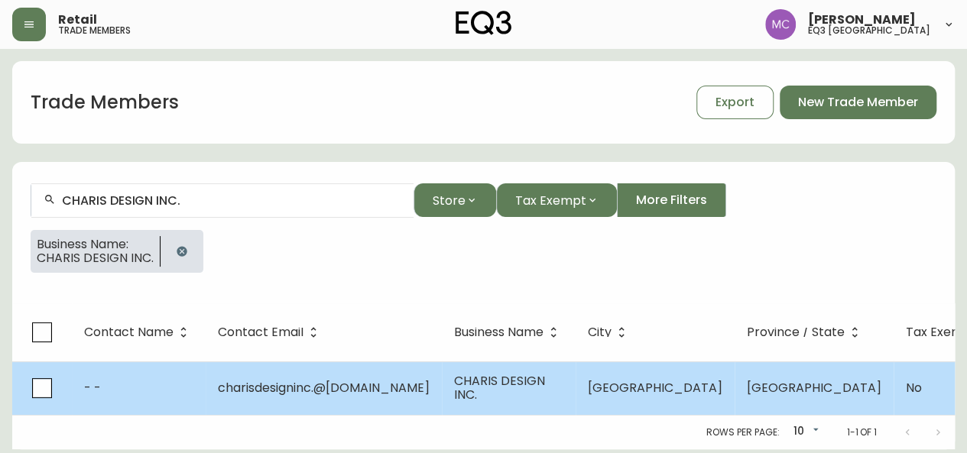
click at [292, 389] on span "charisdesigninc.@[DOMAIN_NAME]" at bounding box center [324, 388] width 212 height 18
select select "BC"
select select "CA"
select select "CA_EN"
select select "Other"
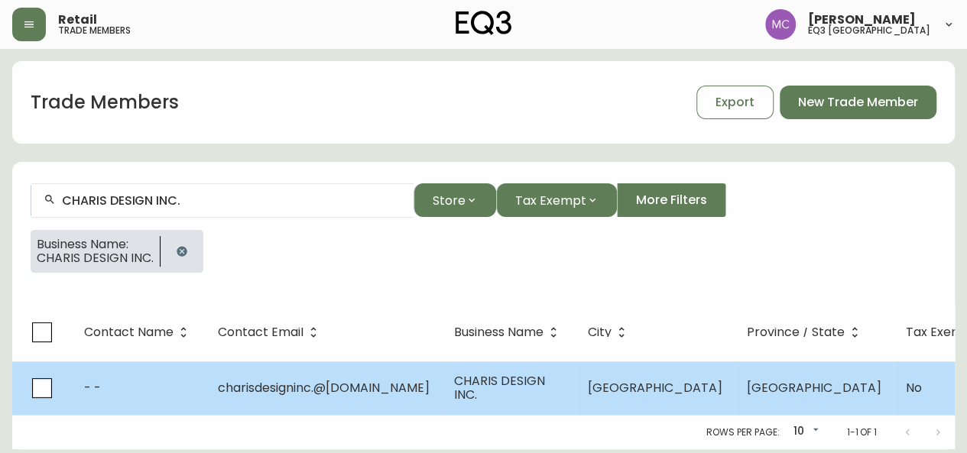
select select "false"
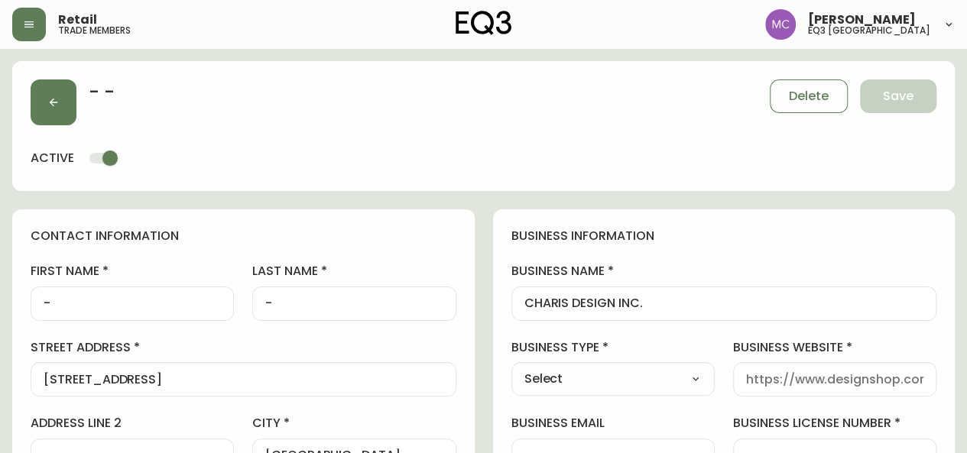
type input "EQ3 [GEOGRAPHIC_DATA]"
select select "cjw10z96p001r6gs00juufhhe"
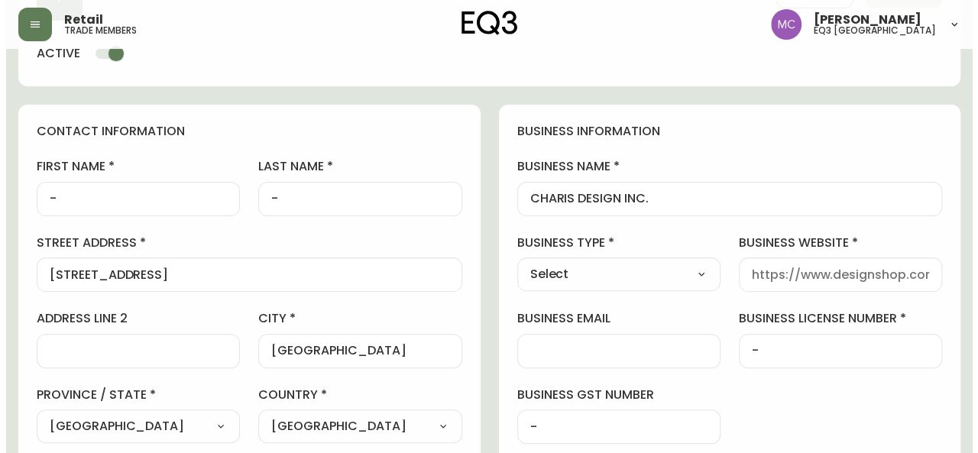
scroll to position [102, 0]
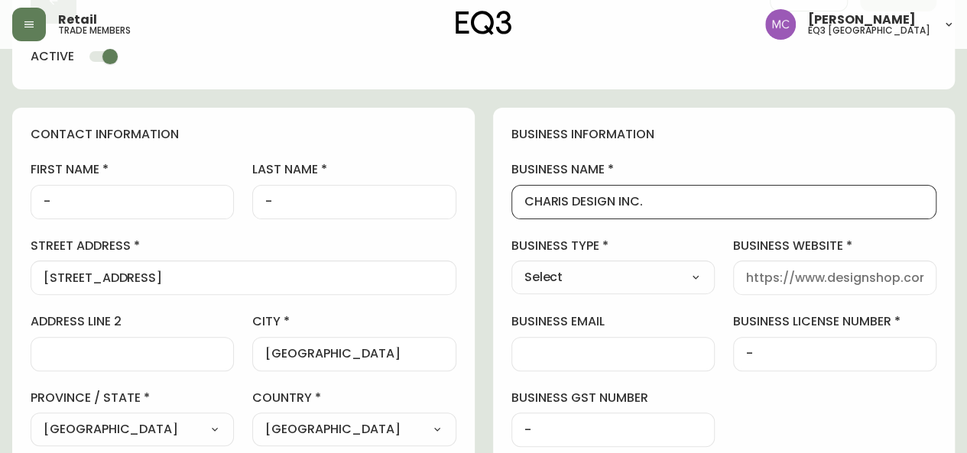
drag, startPoint x: 650, startPoint y: 204, endPoint x: 481, endPoint y: 190, distance: 169.4
click at [30, 21] on icon "button" at bounding box center [29, 24] width 12 height 12
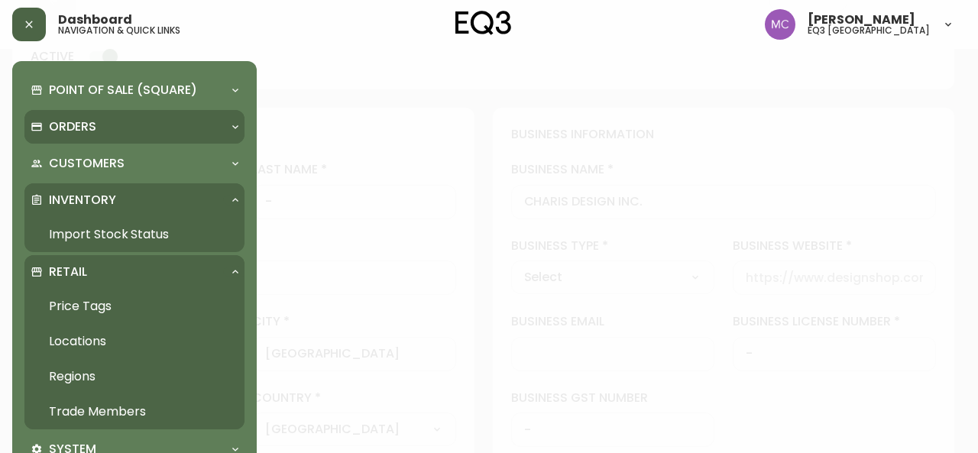
scroll to position [102, 0]
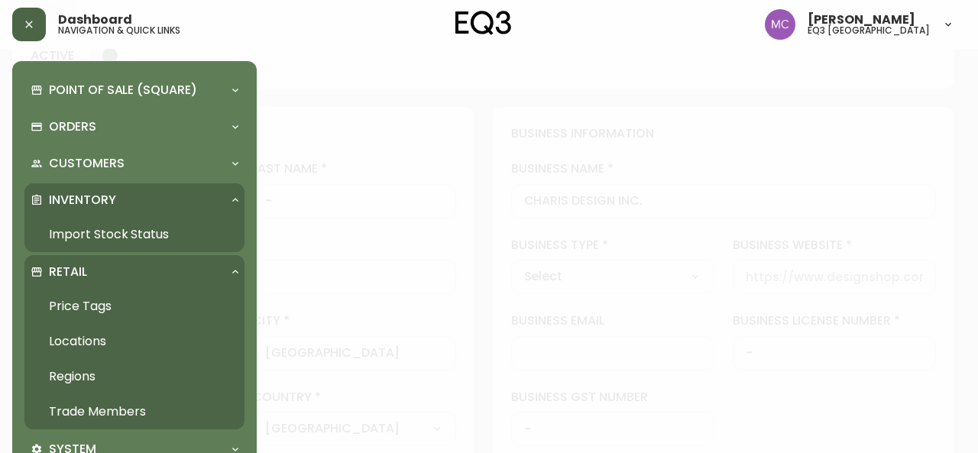
click at [109, 407] on link "Trade Members" at bounding box center [134, 411] width 220 height 35
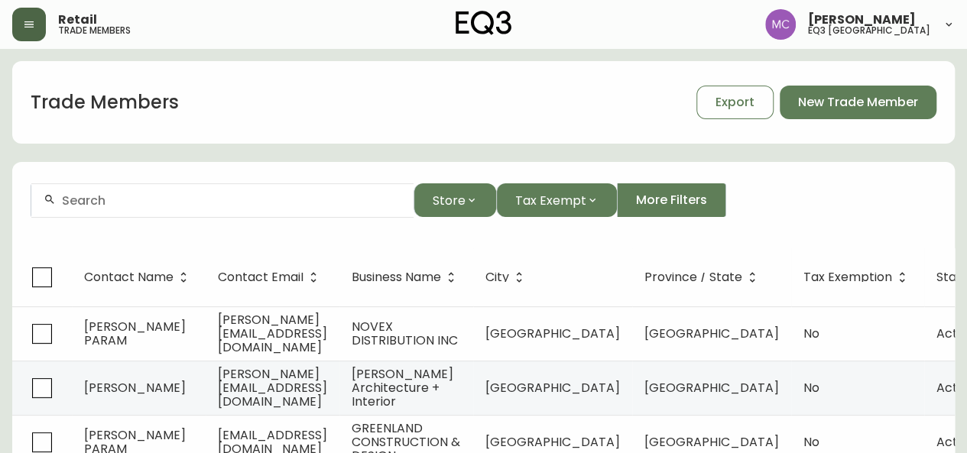
click at [131, 192] on div at bounding box center [222, 200] width 382 height 34
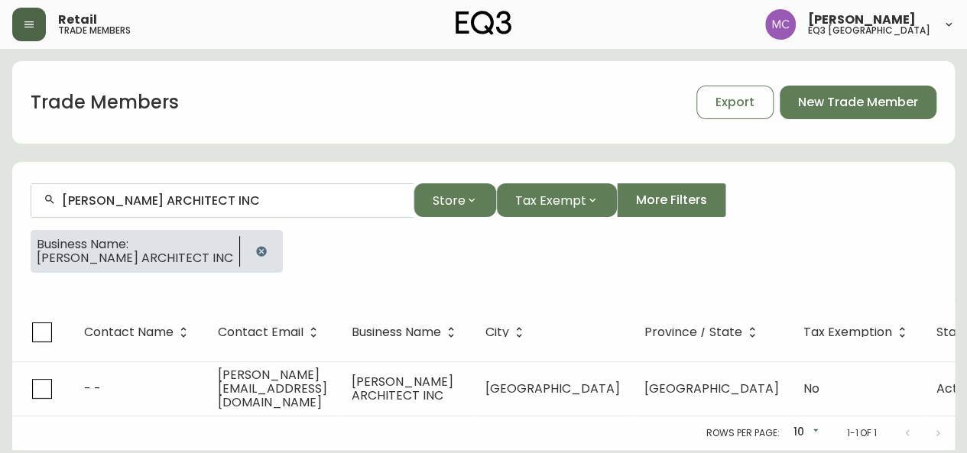
type input "[PERSON_NAME] ARCHITECT INC"
click at [96, 262] on span "[PERSON_NAME] ARCHITECT INC" at bounding box center [135, 258] width 196 height 14
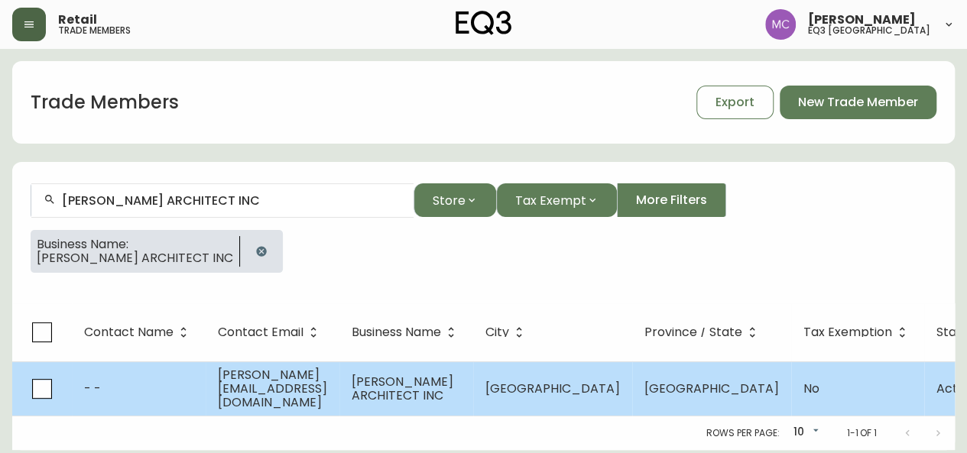
click at [414, 387] on span "[PERSON_NAME] ARCHITECT INC" at bounding box center [402, 388] width 102 height 31
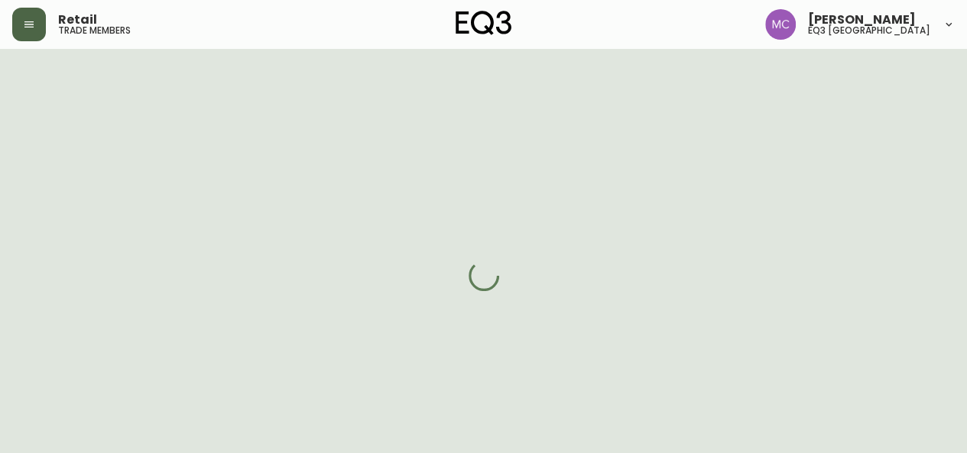
select select "BC"
select select "CA"
select select "CA_EN"
select select "Other"
select select "false"
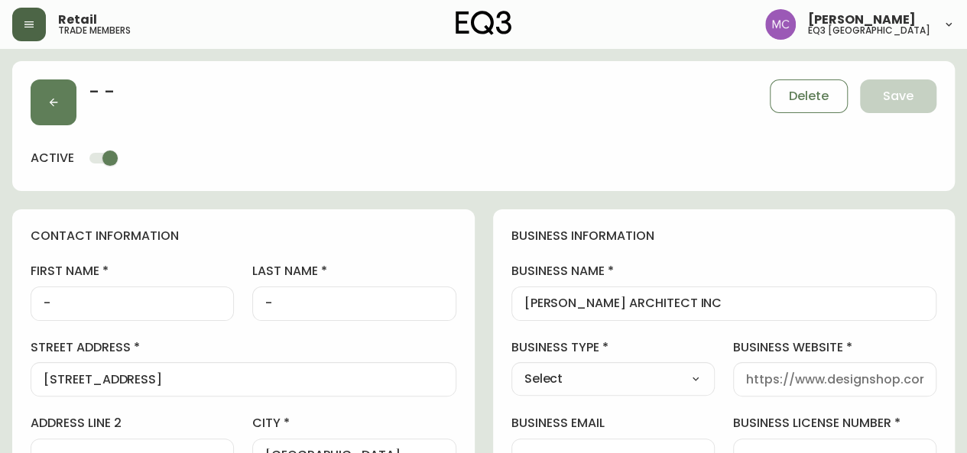
type input "EQ3 [GEOGRAPHIC_DATA]"
select select "cjw10z96p001r6gs00juufhhe"
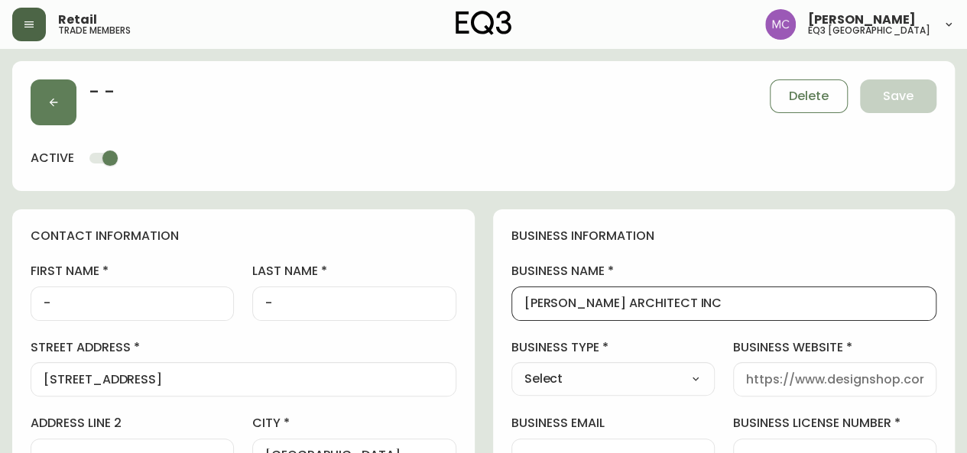
drag, startPoint x: 723, startPoint y: 301, endPoint x: 485, endPoint y: 296, distance: 237.7
click at [66, 303] on input "-" at bounding box center [132, 303] width 177 height 15
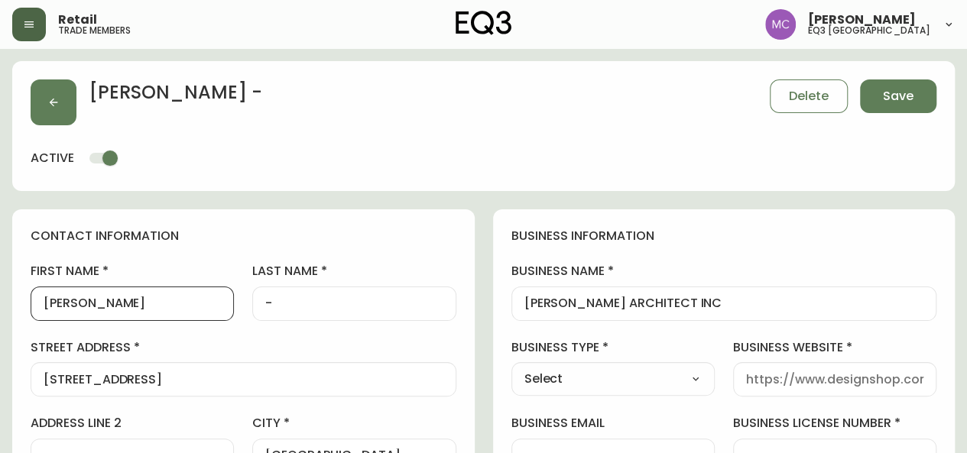
type input "[PERSON_NAME]"
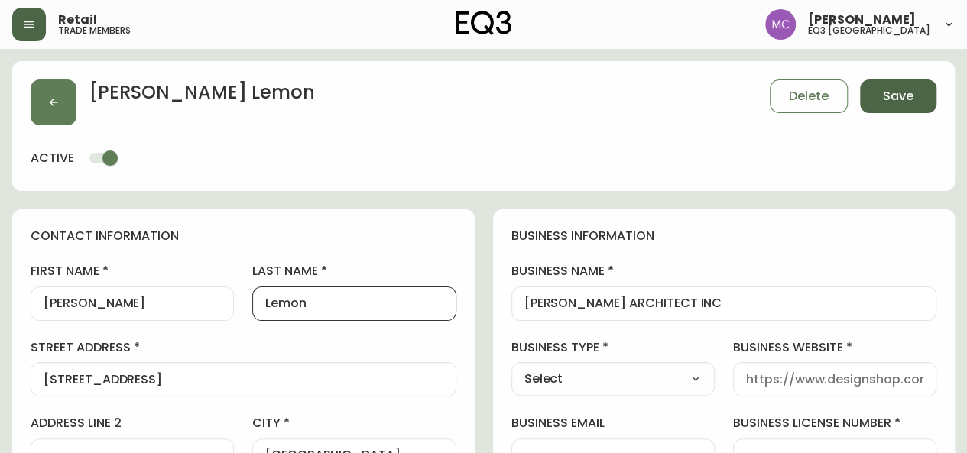
type input "Lemon"
click at [896, 98] on span "Save" at bounding box center [898, 96] width 31 height 17
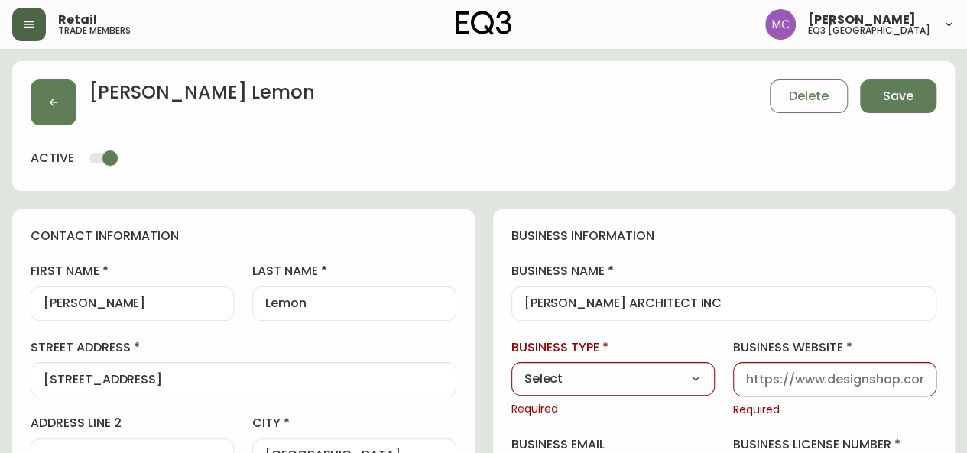
click at [683, 380] on select "Select Interior Designer Architect Home Builder Contractor Real Estate Agent Ho…" at bounding box center [612, 379] width 203 height 23
select select "Architect"
click at [511, 368] on select "Select Interior Designer Architect Home Builder Contractor Real Estate Agent Ho…" at bounding box center [612, 379] width 203 height 23
type input "Architect"
drag, startPoint x: 726, startPoint y: 351, endPoint x: 774, endPoint y: 377, distance: 54.7
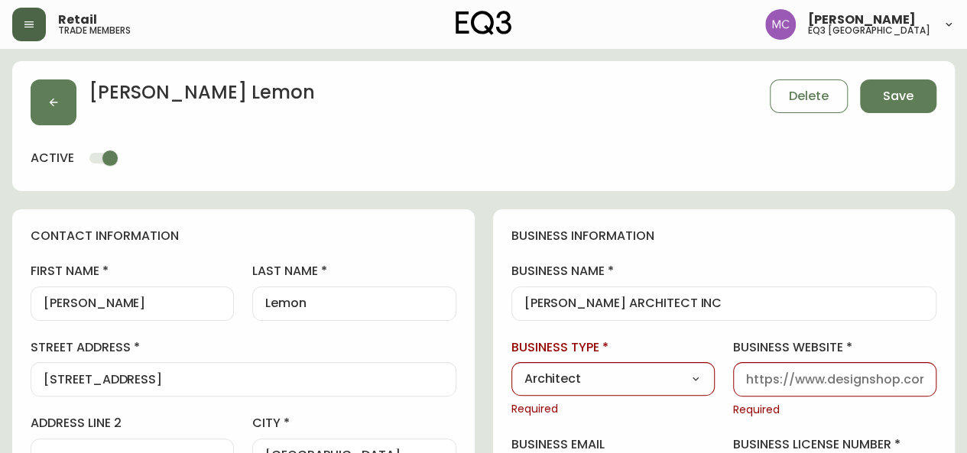
click at [774, 377] on input "business website" at bounding box center [834, 379] width 177 height 15
paste input "[URL][DOMAIN_NAME]"
type input "[URL][DOMAIN_NAME]"
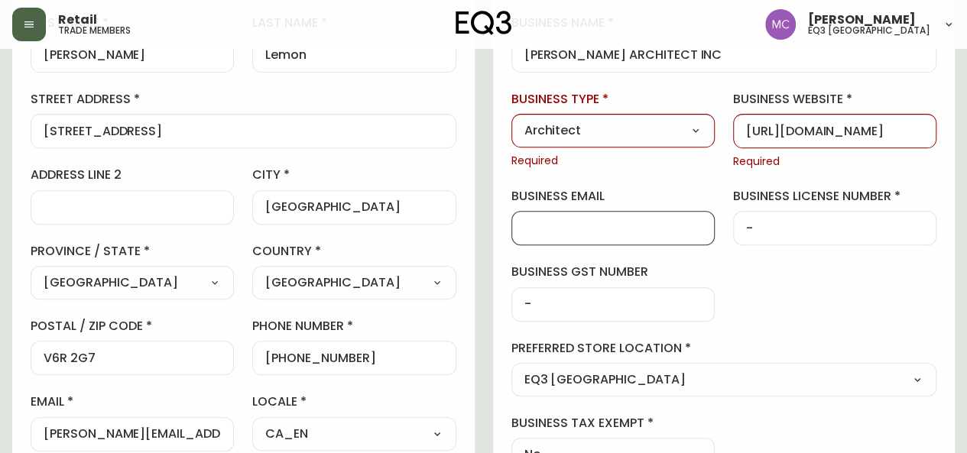
click at [599, 217] on div at bounding box center [612, 228] width 203 height 34
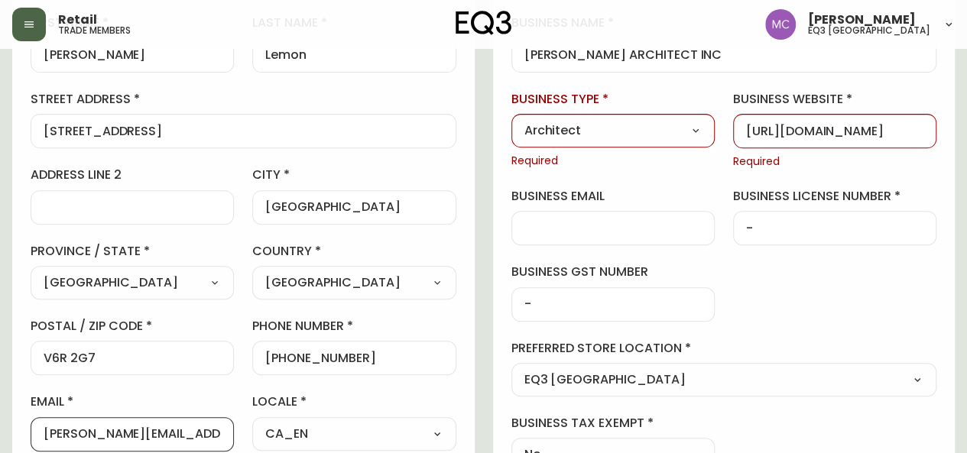
click at [153, 431] on input "[PERSON_NAME][EMAIL_ADDRESS][DOMAIN_NAME]" at bounding box center [132, 434] width 177 height 15
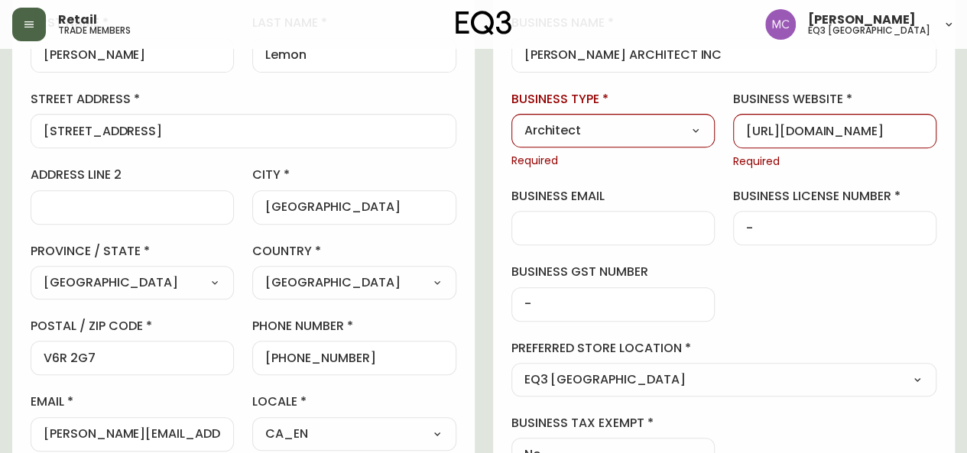
click at [539, 238] on div at bounding box center [612, 228] width 203 height 34
paste input "[PERSON_NAME][EMAIL_ADDRESS][DOMAIN_NAME]"
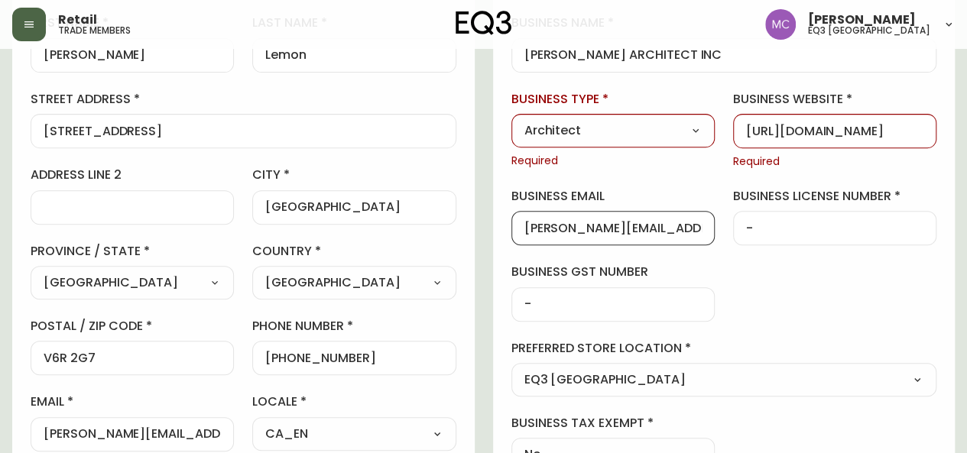
type input "[PERSON_NAME][EMAIL_ADDRESS][DOMAIN_NAME]"
click at [777, 320] on div "business information business name [PERSON_NAME] ARCHITECT INC business type Ar…" at bounding box center [724, 225] width 462 height 529
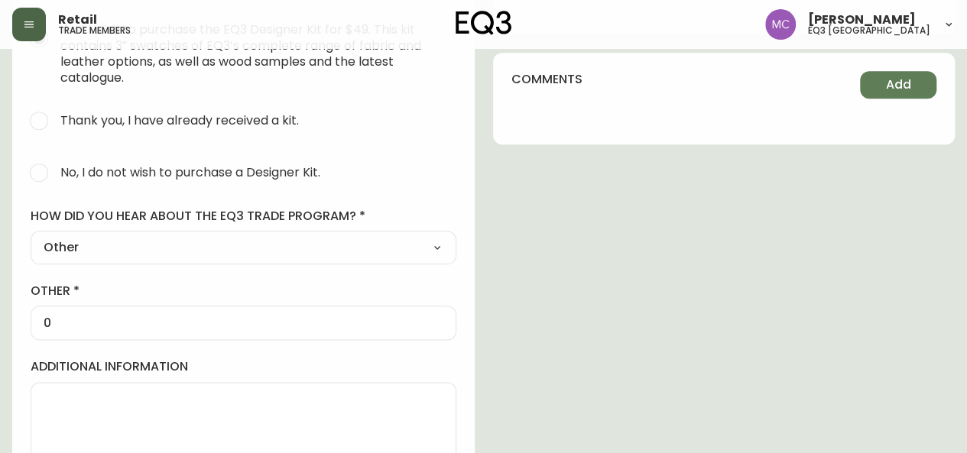
scroll to position [844, 0]
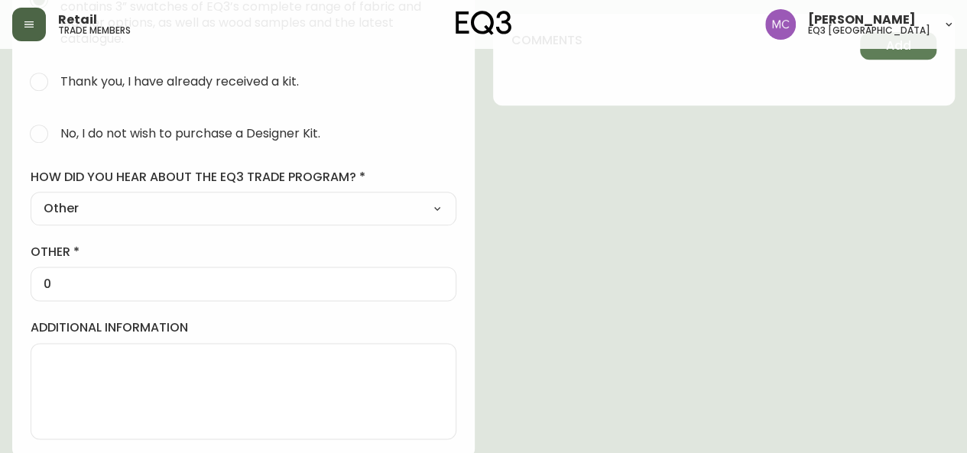
click at [118, 125] on span "No, I do not wish to purchase a Designer Kit." at bounding box center [190, 133] width 260 height 16
click at [56, 123] on input "No, I do not wish to purchase a Designer Kit." at bounding box center [39, 134] width 34 height 34
radio input "true"
radio input "false"
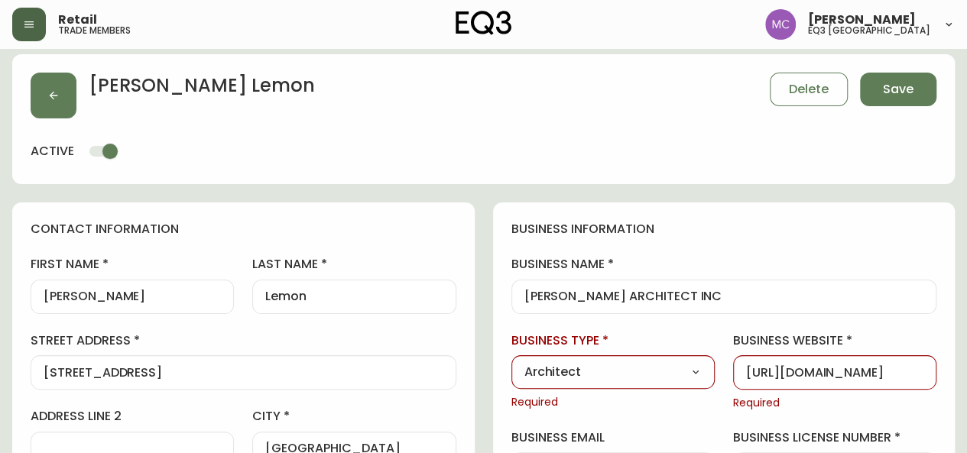
scroll to position [0, 0]
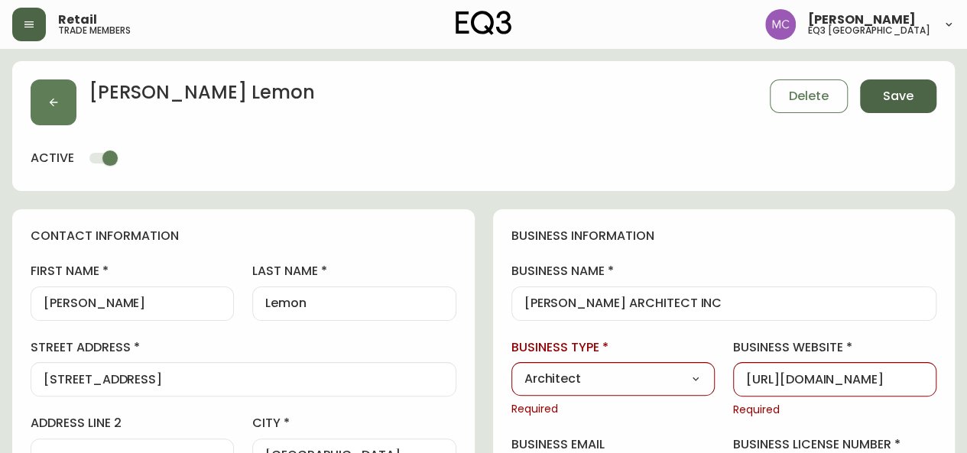
click at [880, 99] on button "Save" at bounding box center [898, 96] width 76 height 34
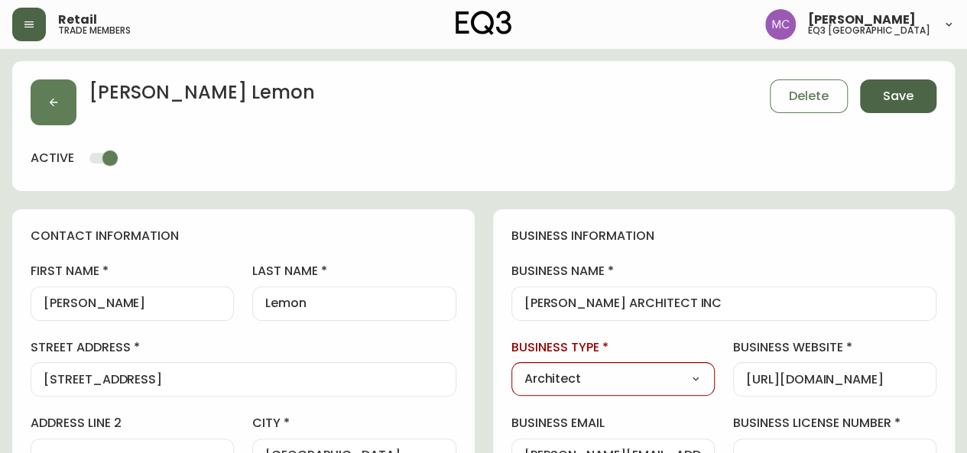
select select
type input "Other"
select select "Other"
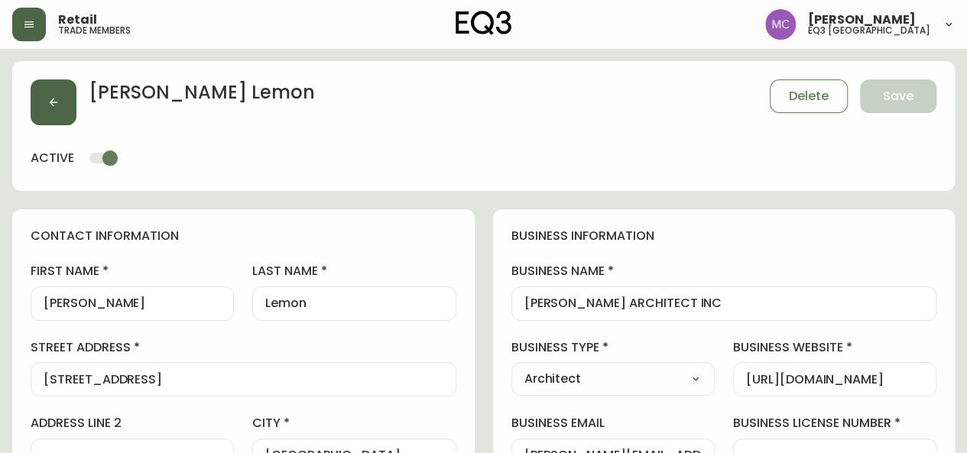
click at [53, 84] on button "button" at bounding box center [54, 102] width 46 height 46
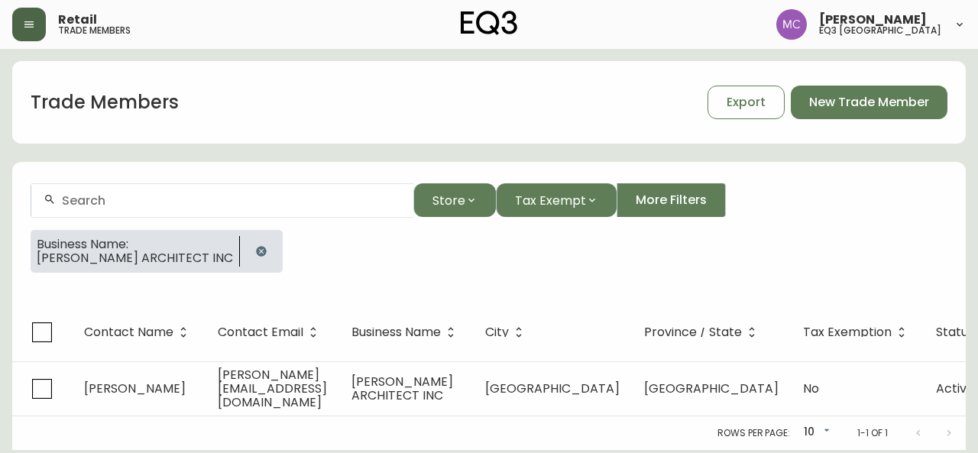
click at [256, 246] on icon "button" at bounding box center [261, 251] width 10 height 10
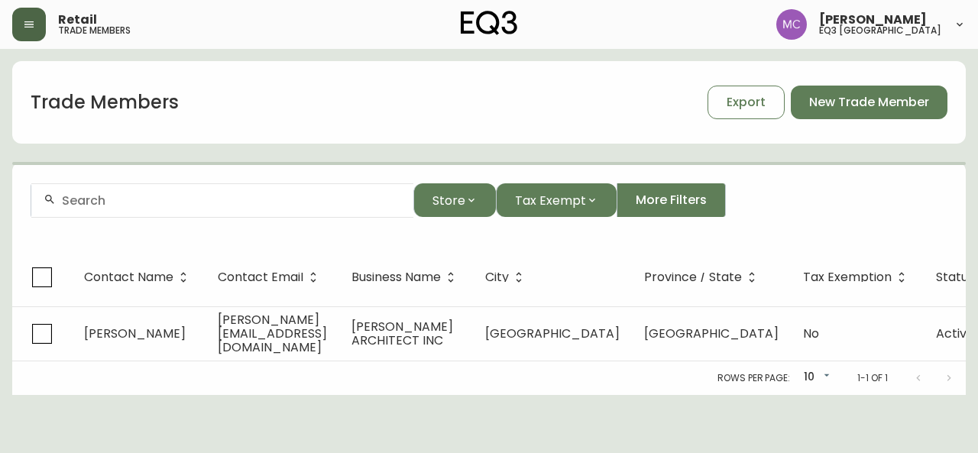
click at [160, 201] on input "text" at bounding box center [231, 200] width 339 height 15
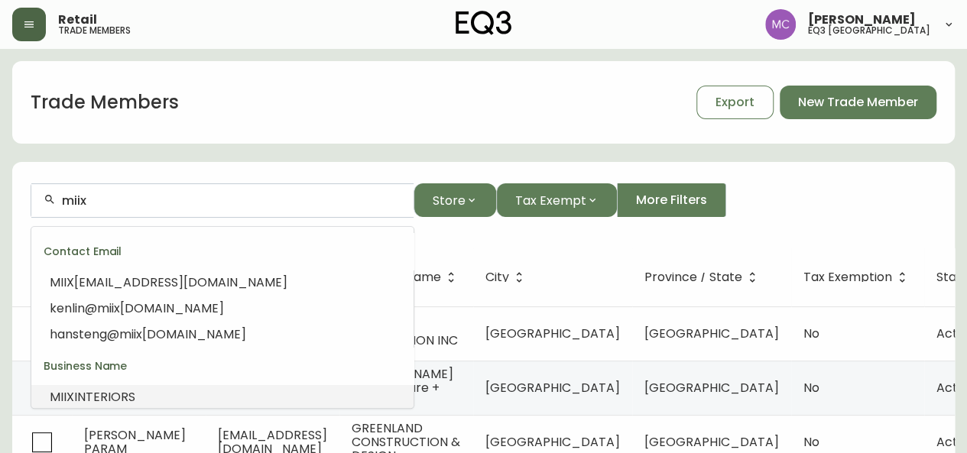
click at [170, 387] on li "MIIX INTERIORS" at bounding box center [222, 397] width 382 height 26
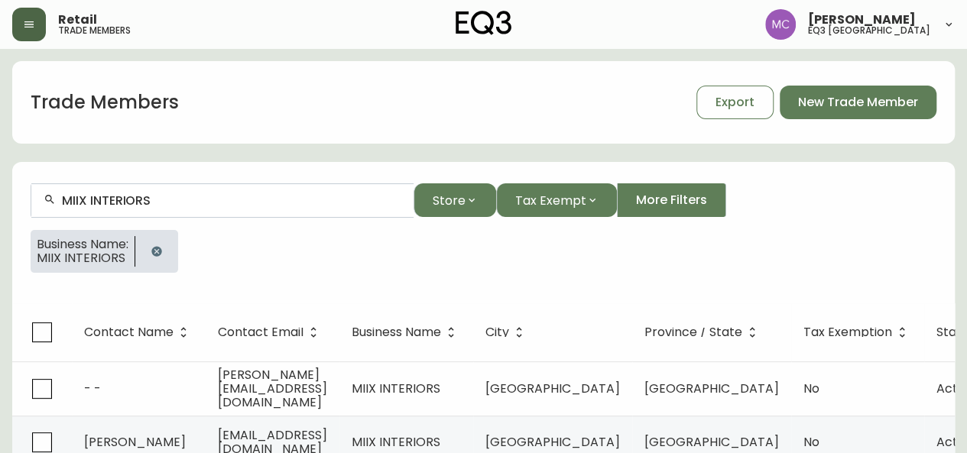
type input "MIIX INTERIORS"
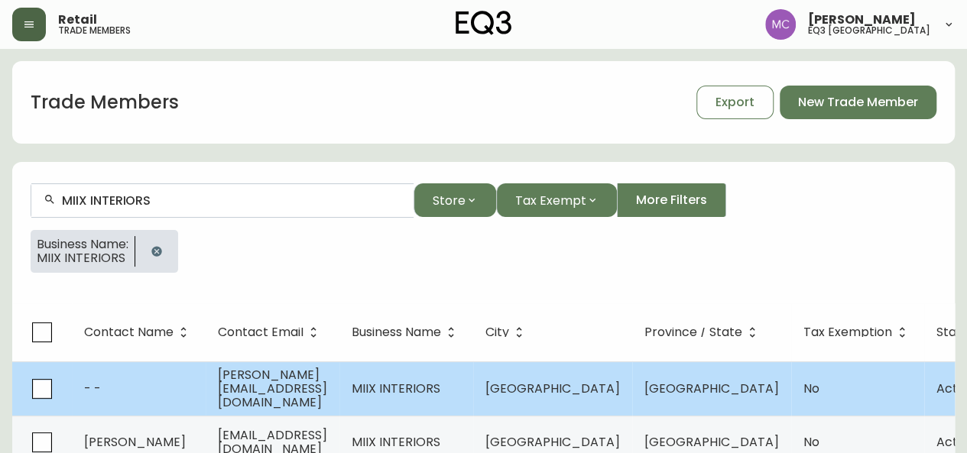
click at [322, 384] on span "[PERSON_NAME][EMAIL_ADDRESS][DOMAIN_NAME]" at bounding box center [272, 388] width 109 height 45
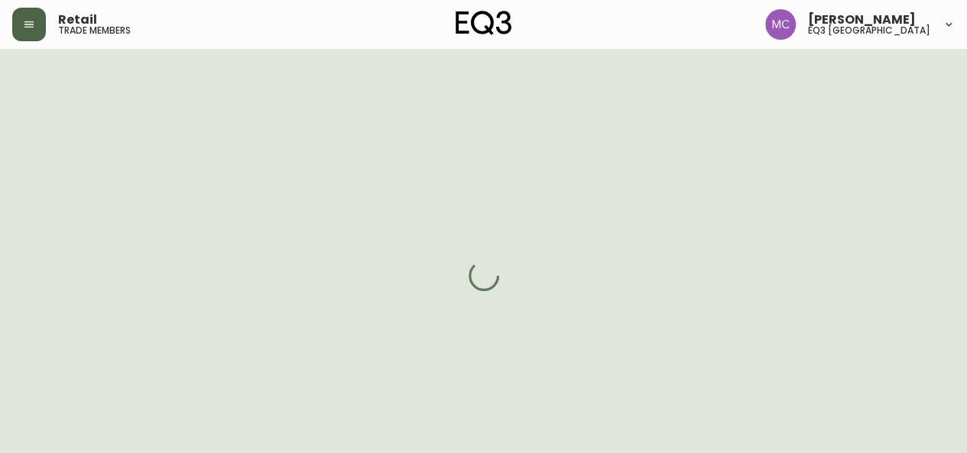
select select "BC"
select select "CA"
select select "CA_EN"
select select "Other"
select select "false"
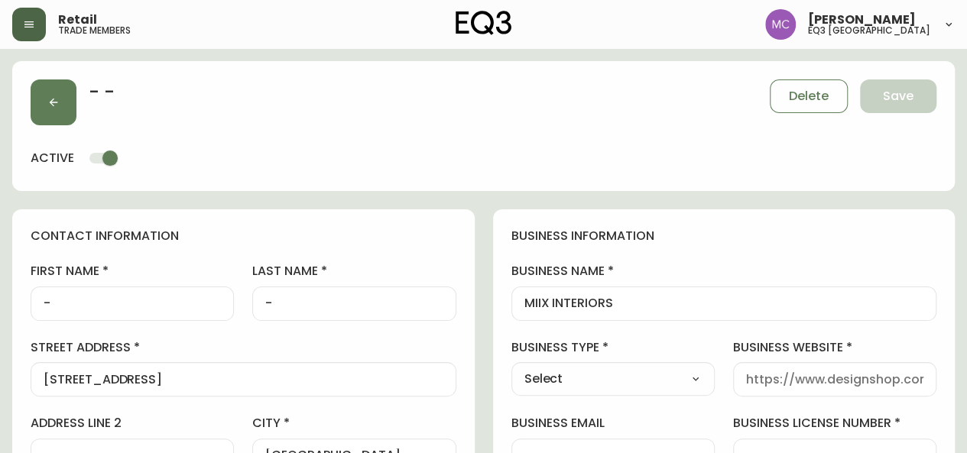
type input "EQ3 [GEOGRAPHIC_DATA]"
select select "cjw10z96p001r6gs00juufhhe"
click at [66, 306] on input "-" at bounding box center [132, 303] width 177 height 15
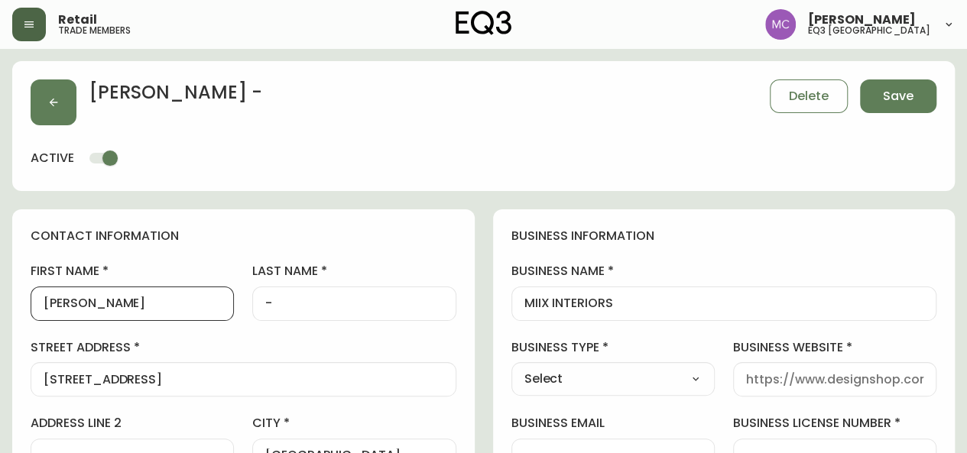
click at [125, 304] on input "[PERSON_NAME]" at bounding box center [132, 303] width 177 height 15
type input "[PERSON_NAME]"
click at [313, 300] on input "-" at bounding box center [353, 303] width 177 height 15
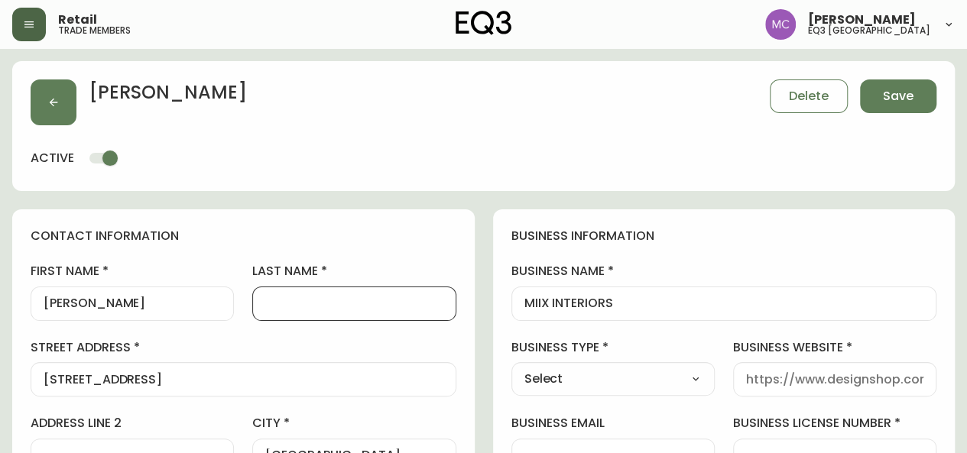
type input "S"
type input "F"
type input "[PERSON_NAME]"
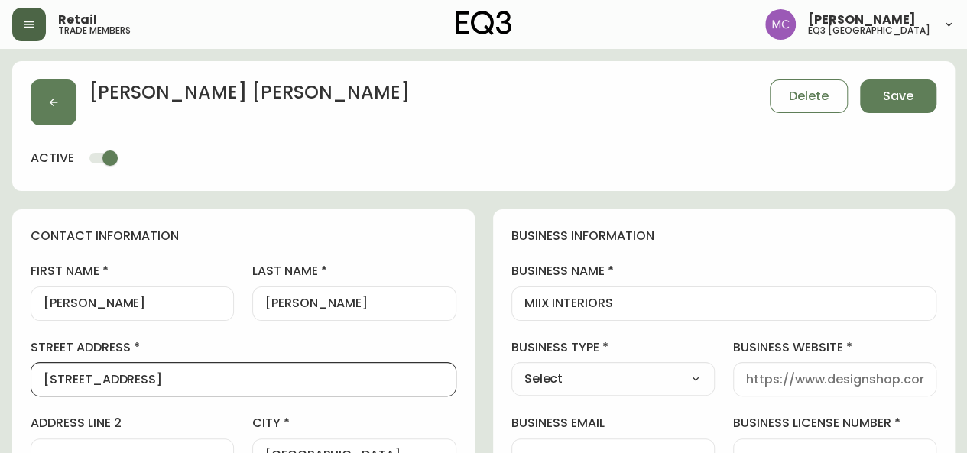
click at [815, 377] on input "business website" at bounding box center [834, 379] width 177 height 15
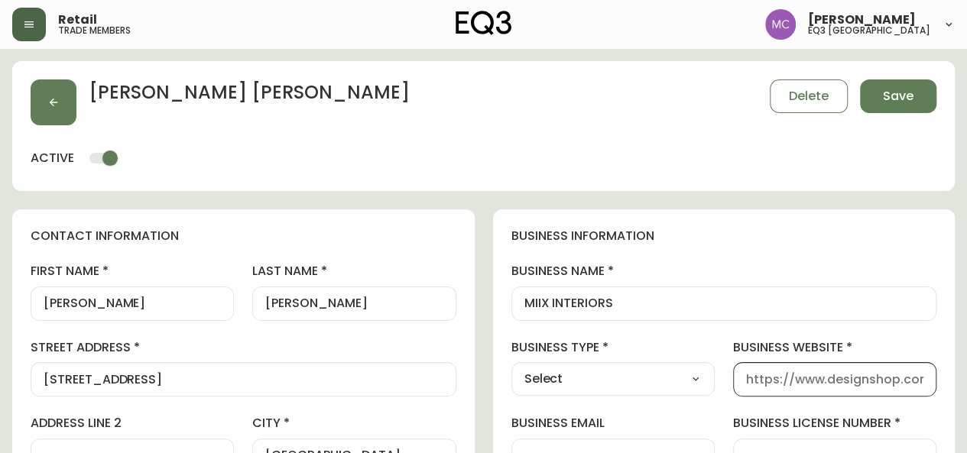
click at [815, 377] on input "business website" at bounding box center [834, 379] width 177 height 15
paste input "[URL][DOMAIN_NAME]"
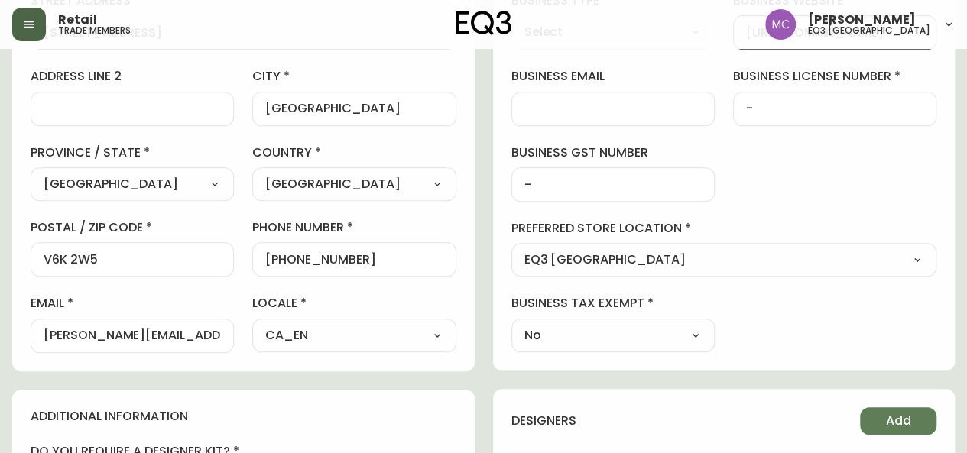
scroll to position [351, 0]
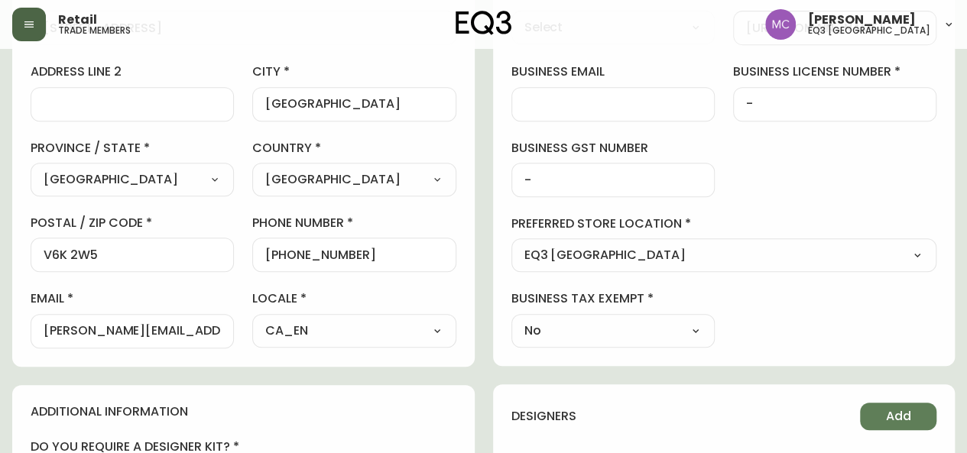
type input "[URL][DOMAIN_NAME]"
drag, startPoint x: 196, startPoint y: 326, endPoint x: 0, endPoint y: 317, distance: 196.6
click at [0, 317] on main "[PERSON_NAME] Save active contact information first name [PERSON_NAME] last nam…" at bounding box center [483, 323] width 967 height 1252
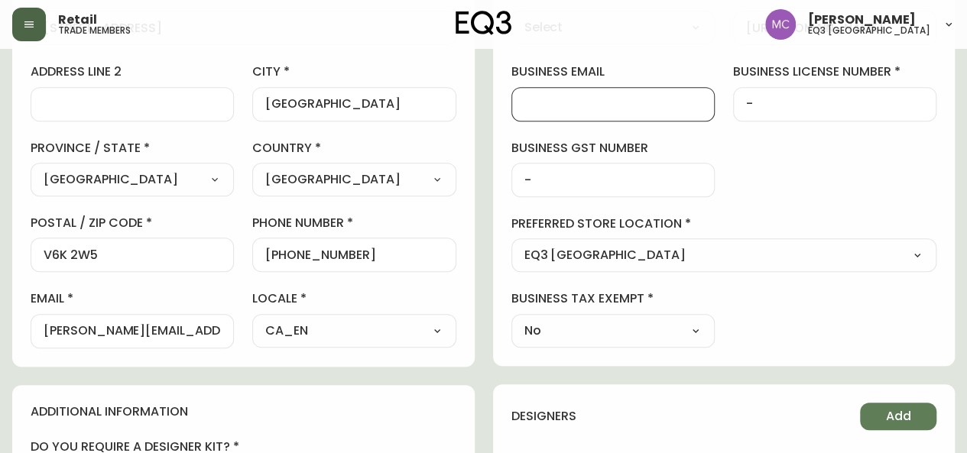
click at [559, 103] on input "business email" at bounding box center [612, 104] width 177 height 15
paste input "[PERSON_NAME][EMAIL_ADDRESS][DOMAIN_NAME]"
click at [559, 103] on input "[PERSON_NAME][EMAIL_ADDRESS][DOMAIN_NAME]" at bounding box center [612, 104] width 177 height 15
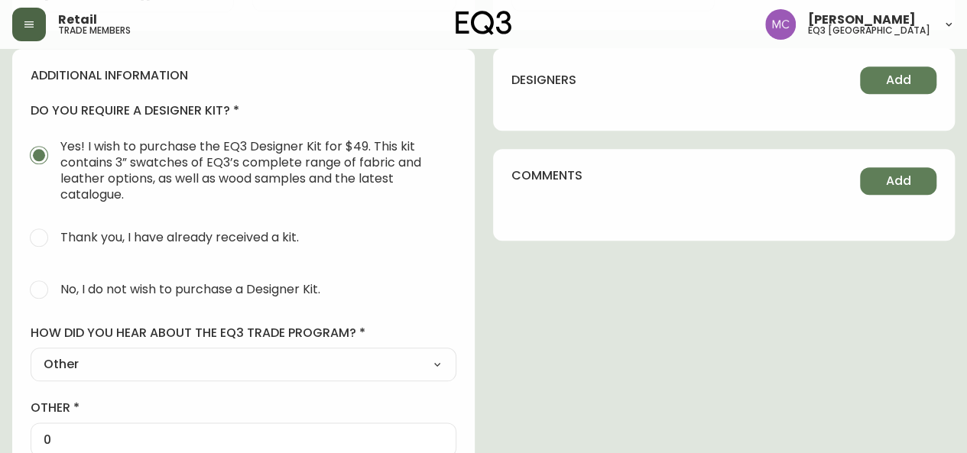
scroll to position [721, 0]
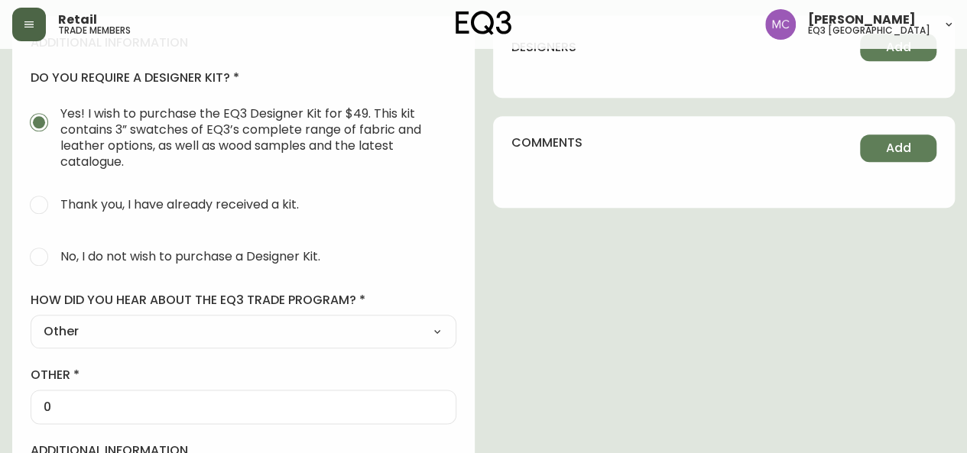
type input "[PERSON_NAME][EMAIL_ADDRESS][DOMAIN_NAME]"
click at [179, 254] on span "No, I do not wish to purchase a Designer Kit." at bounding box center [190, 256] width 260 height 16
click at [56, 254] on input "No, I do not wish to purchase a Designer Kit." at bounding box center [39, 257] width 34 height 34
radio input "true"
radio input "false"
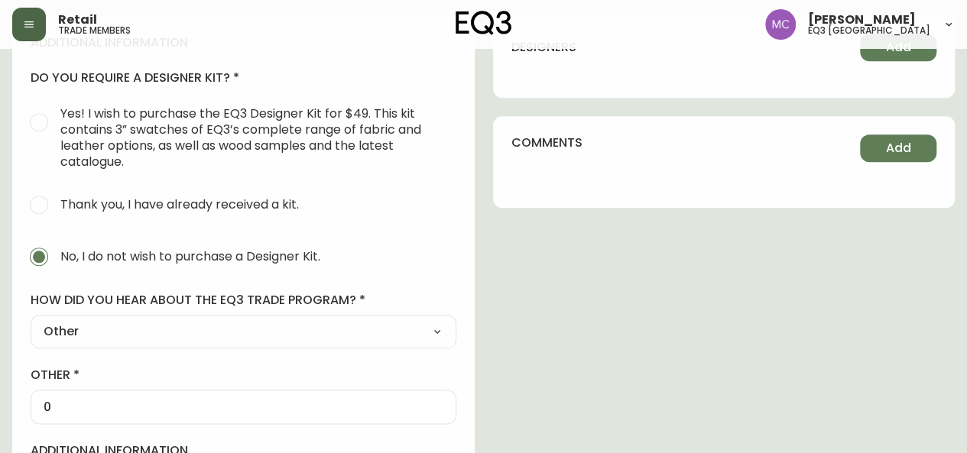
scroll to position [0, 0]
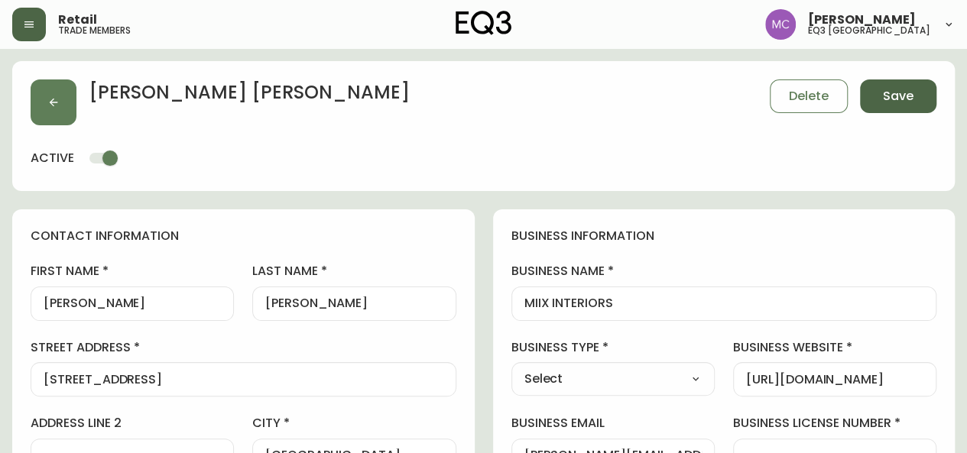
click at [892, 99] on span "Save" at bounding box center [898, 96] width 31 height 17
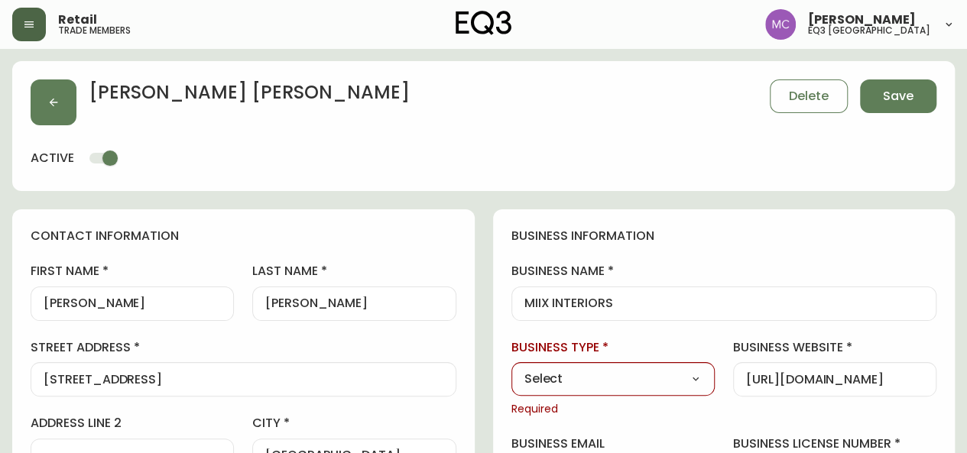
click at [685, 384] on select "Select Interior Designer Architect Home Builder Contractor Real Estate Agent Ho…" at bounding box center [612, 379] width 203 height 23
select select "Other"
click at [511, 368] on select "Select Interior Designer Architect Home Builder Contractor Real Estate Agent Ho…" at bounding box center [612, 379] width 203 height 23
type input "Other"
click at [782, 379] on input "other business type" at bounding box center [834, 379] width 177 height 15
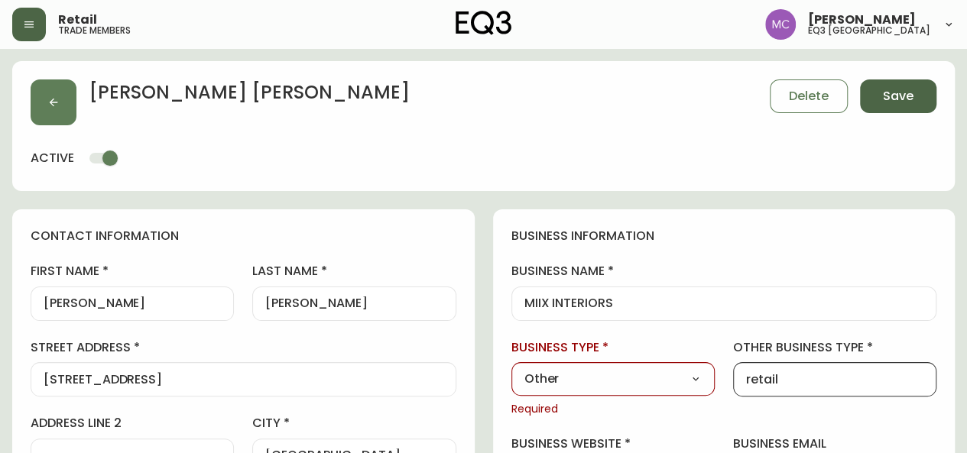
type input "retail"
click at [894, 107] on button "Save" at bounding box center [898, 96] width 76 height 34
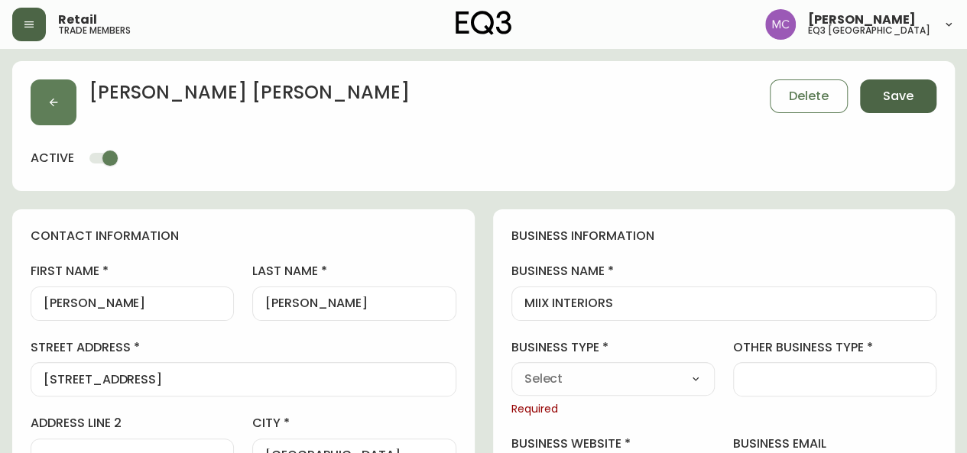
select select
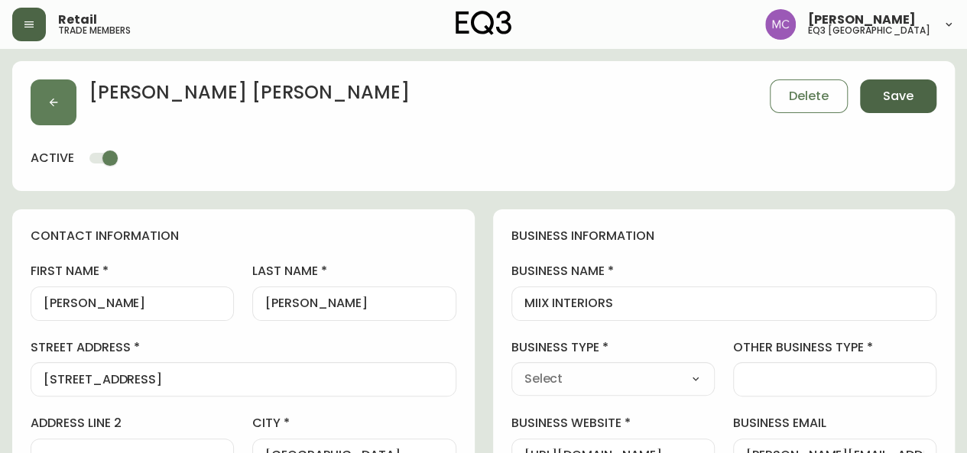
type input "Other"
select select "Other"
type input "Other"
select select "Other"
type input "retail"
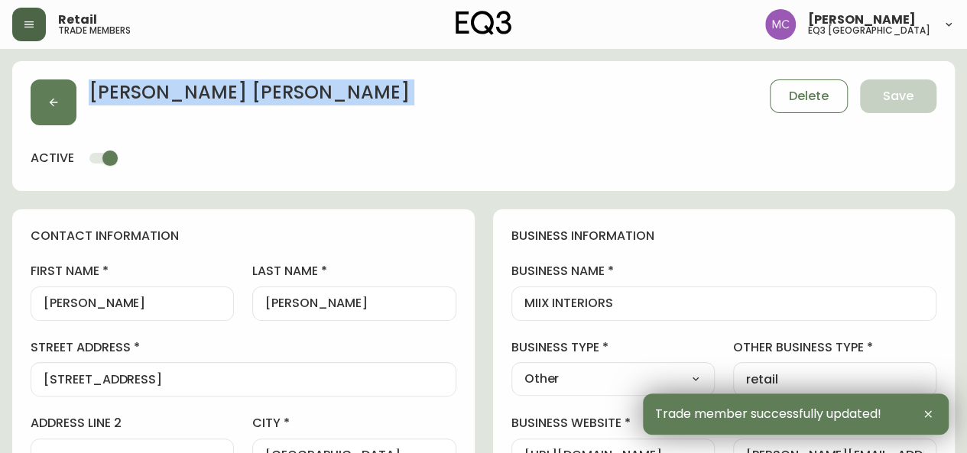
drag, startPoint x: 894, startPoint y: 107, endPoint x: 571, endPoint y: -53, distance: 360.5
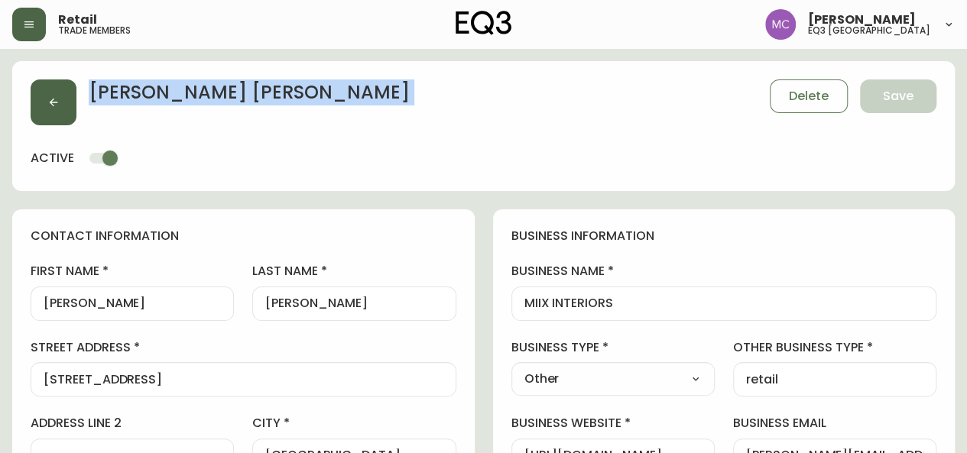
click at [37, 102] on button "button" at bounding box center [54, 102] width 46 height 46
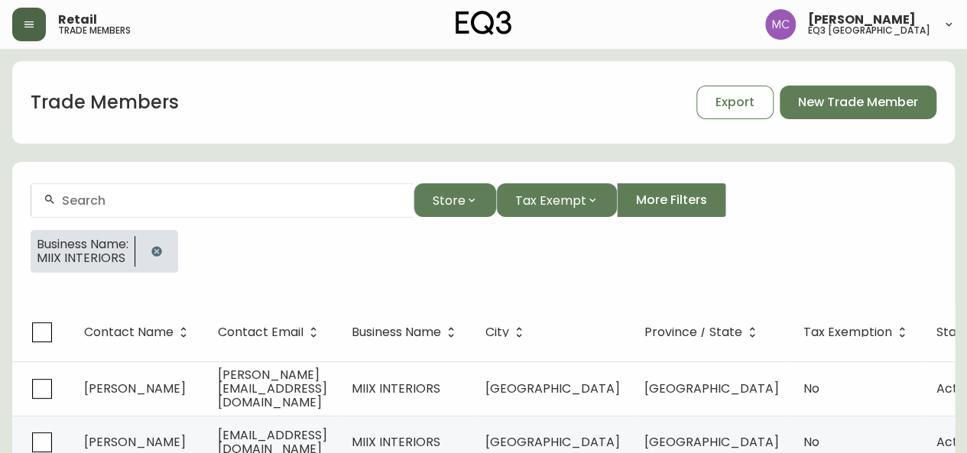
click at [98, 209] on div at bounding box center [222, 200] width 382 height 34
click at [163, 245] on icon "button" at bounding box center [157, 251] width 12 height 12
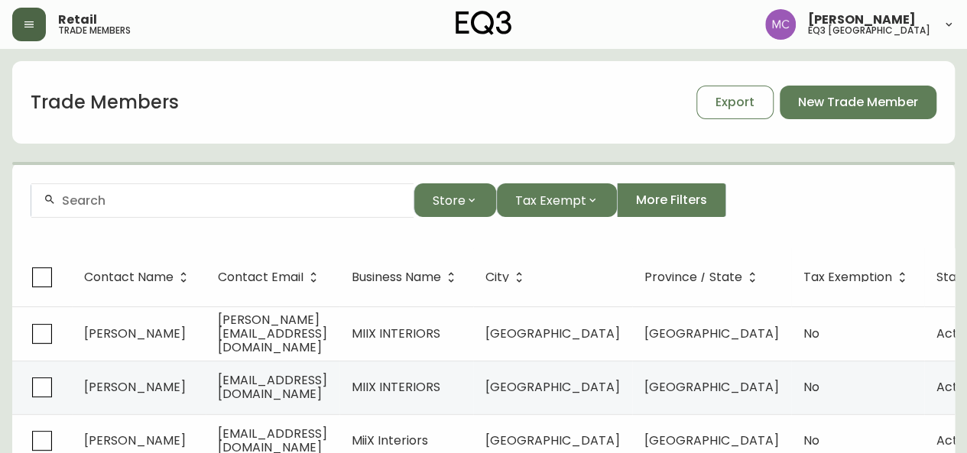
click at [121, 198] on input "text" at bounding box center [231, 200] width 339 height 15
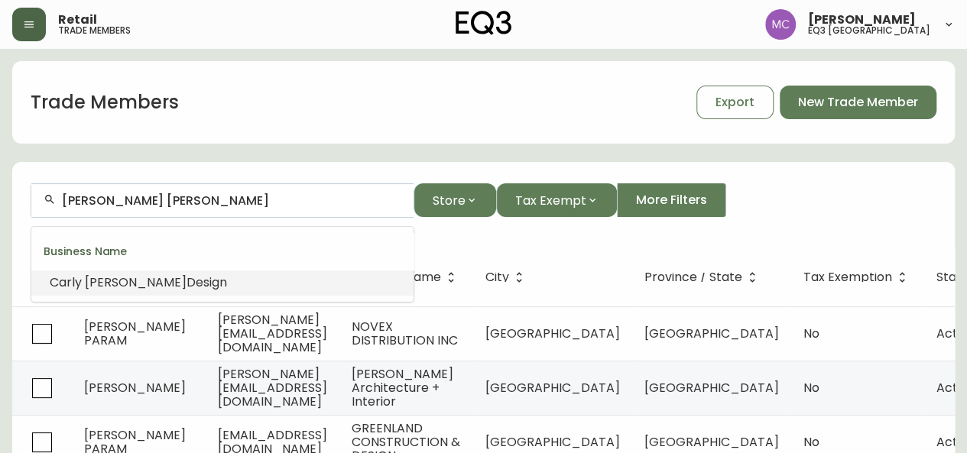
click at [186, 287] on span "Design" at bounding box center [206, 283] width 40 height 18
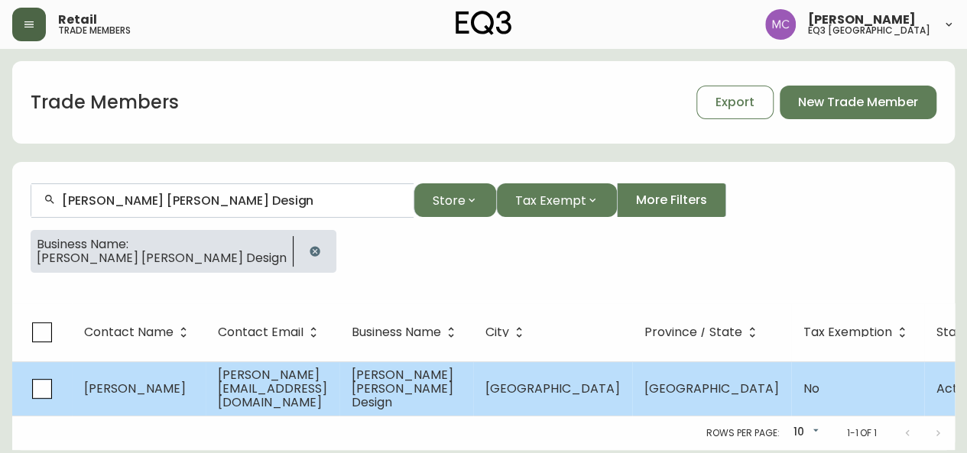
type input "[PERSON_NAME] [PERSON_NAME] Design"
click at [170, 387] on span "[PERSON_NAME]" at bounding box center [135, 389] width 102 height 18
select select "BC"
select select "CA"
select select "CA_EN"
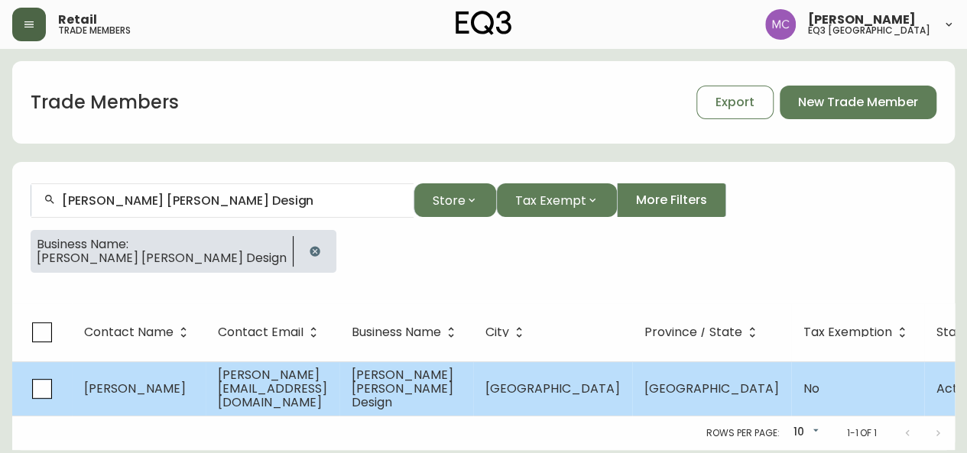
select select "Other"
select select "Interior Designer"
select select "false"
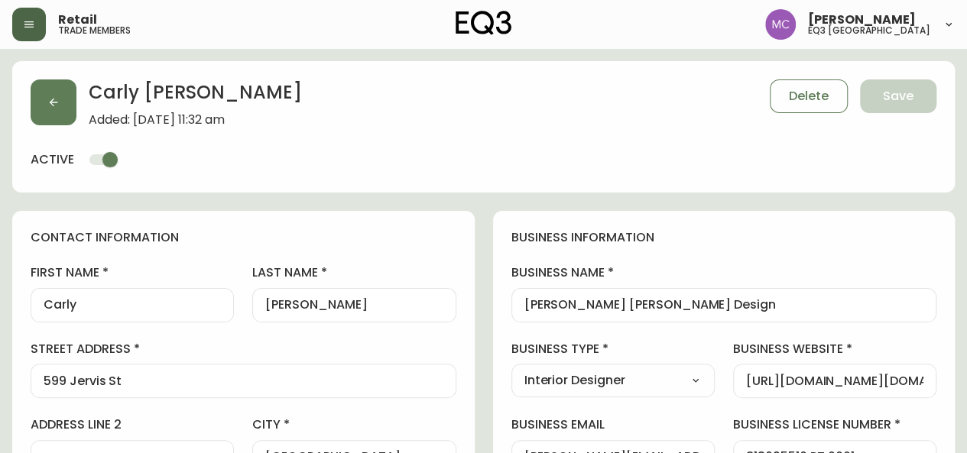
type input "EQ3 [GEOGRAPHIC_DATA]"
select select "cjw10z96p001r6gs00juufhhe"
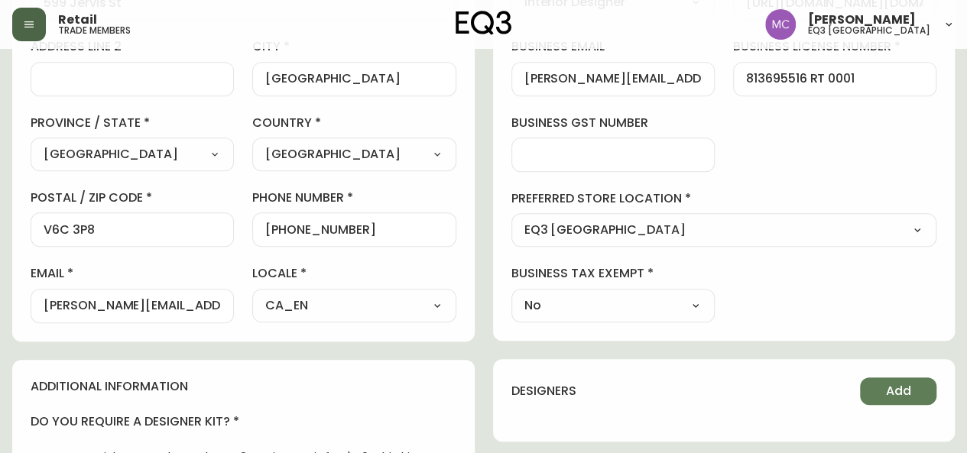
scroll to position [377, 0]
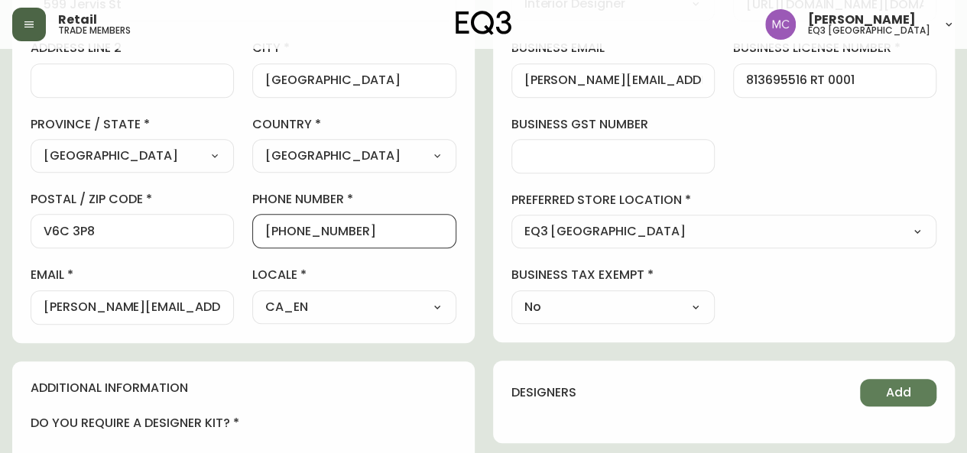
drag, startPoint x: 374, startPoint y: 230, endPoint x: 269, endPoint y: 228, distance: 104.7
click at [269, 228] on input "[PHONE_NUMBER]" at bounding box center [353, 231] width 177 height 15
click at [0, 200] on main "[PERSON_NAME] Added: [DATE] 11:32 am Delete Save active contact information fir…" at bounding box center [483, 299] width 967 height 1254
drag, startPoint x: 362, startPoint y: 233, endPoint x: 270, endPoint y: 235, distance: 91.7
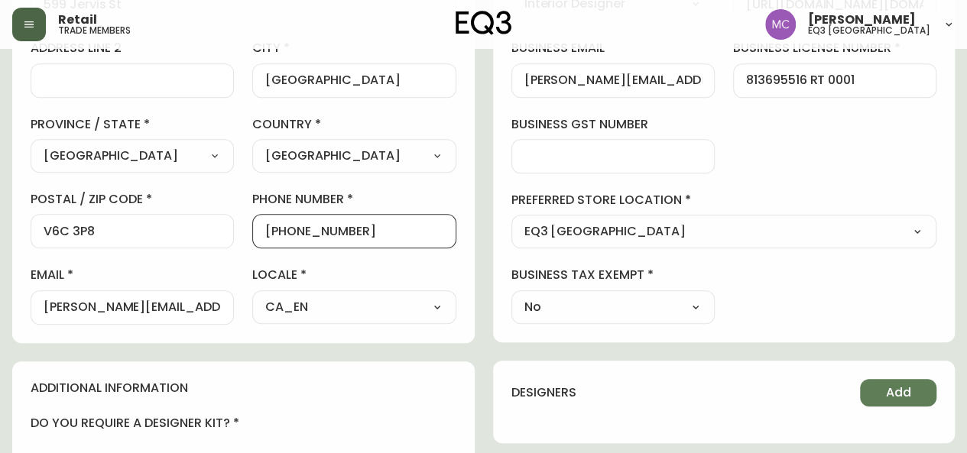
click at [270, 235] on input "[PHONE_NUMBER]" at bounding box center [353, 231] width 177 height 15
click at [2, 238] on main "[PERSON_NAME] Added: [DATE] 11:32 am Delete Save active contact information fir…" at bounding box center [483, 299] width 967 height 1254
click at [55, 303] on input "[PERSON_NAME][EMAIL_ADDRESS][DOMAIN_NAME]" at bounding box center [132, 307] width 177 height 15
